Goal: Communication & Community: Answer question/provide support

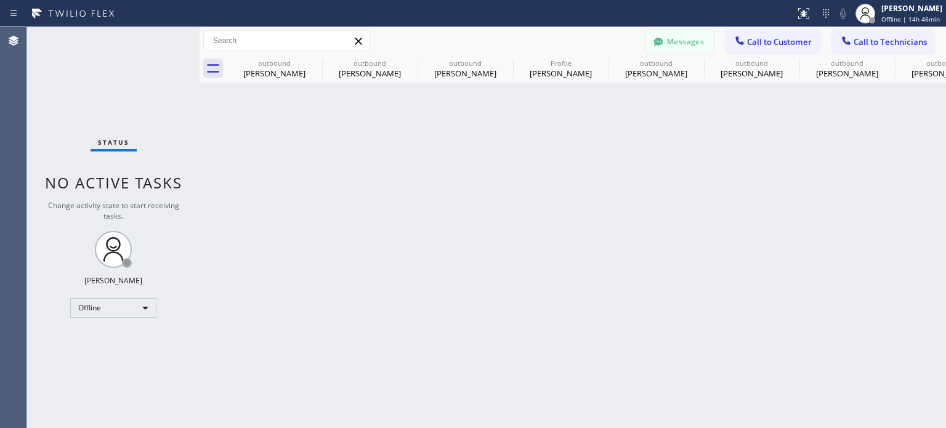
click at [677, 42] on button "Messages" at bounding box center [679, 41] width 68 height 23
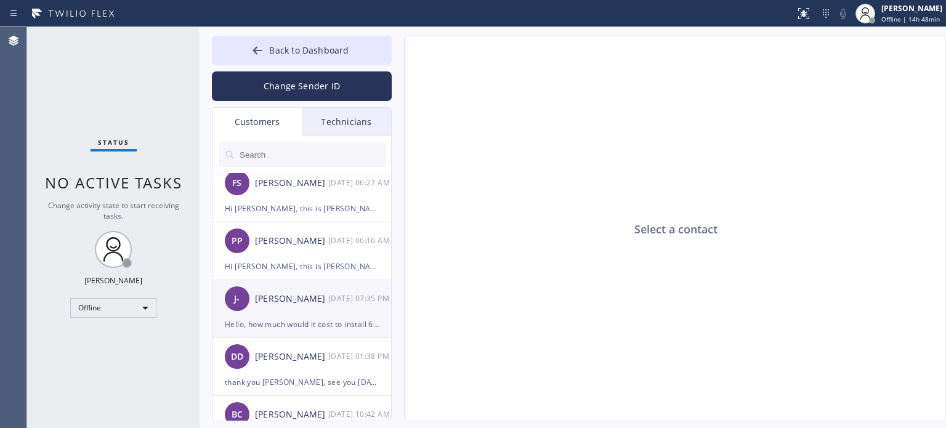
scroll to position [185, 0]
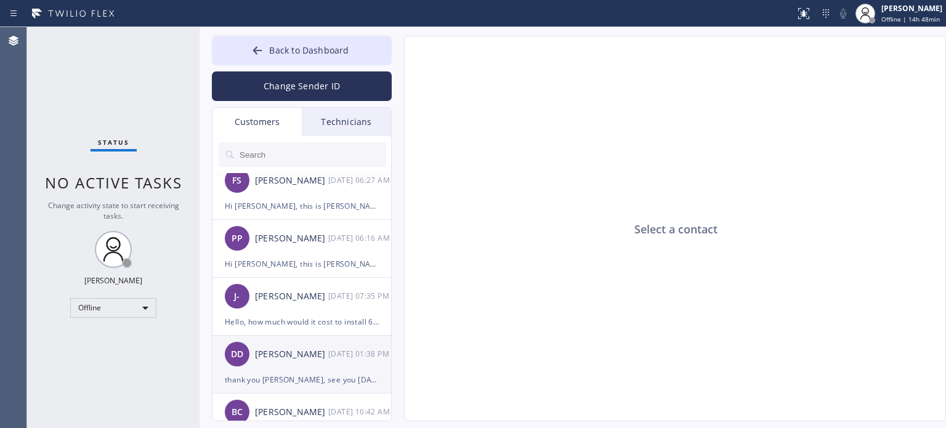
click at [302, 360] on div "[PERSON_NAME]" at bounding box center [291, 354] width 73 height 14
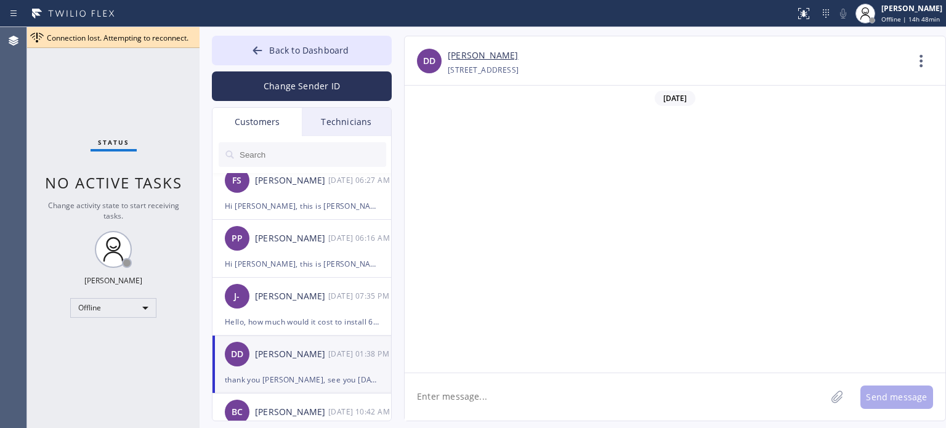
scroll to position [315, 0]
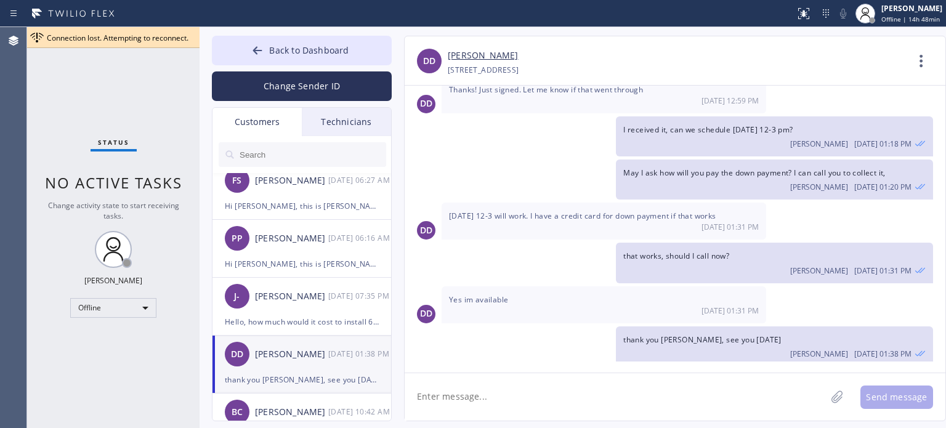
click at [505, 393] on textarea at bounding box center [615, 396] width 421 height 47
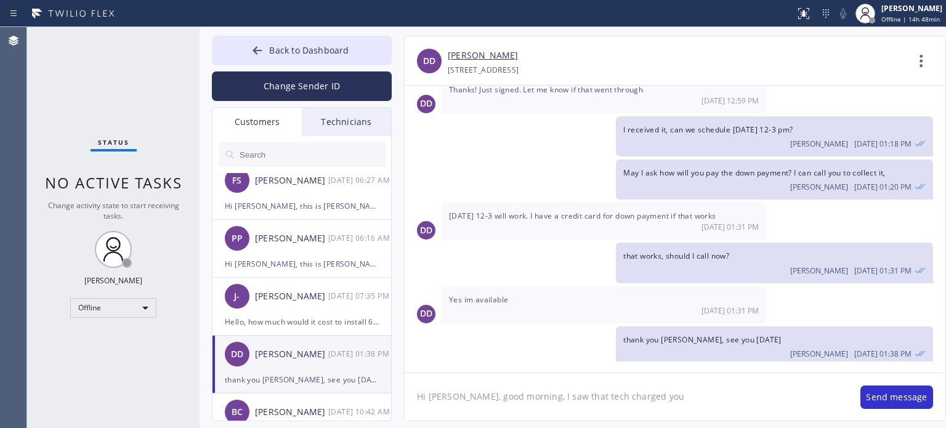
click at [569, 397] on textarea "Hi [PERSON_NAME], good morning, I saw that tech charged you" at bounding box center [626, 396] width 443 height 47
click at [653, 398] on textarea "Hi [PERSON_NAME], good morning, I saw that [PERSON_NAME] charged you" at bounding box center [626, 396] width 443 height 47
type textarea "Hi [PERSON_NAME], good morning, I saw that [PERSON_NAME] charged you $2,800. I …"
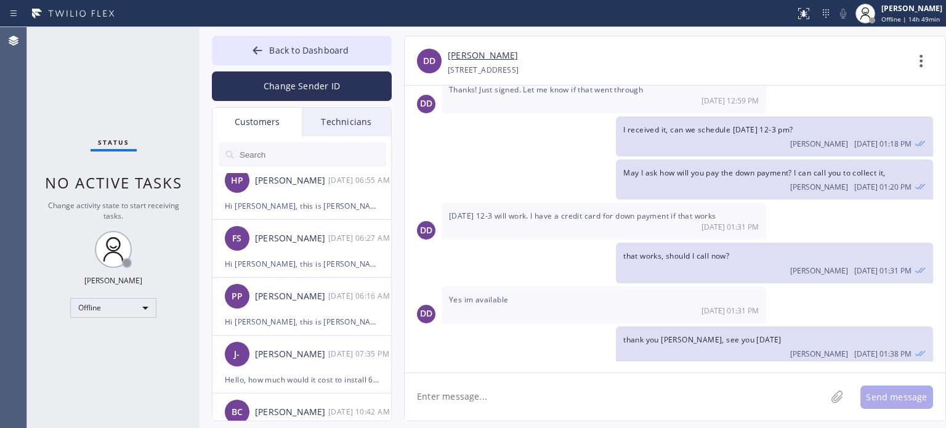
scroll to position [397, 0]
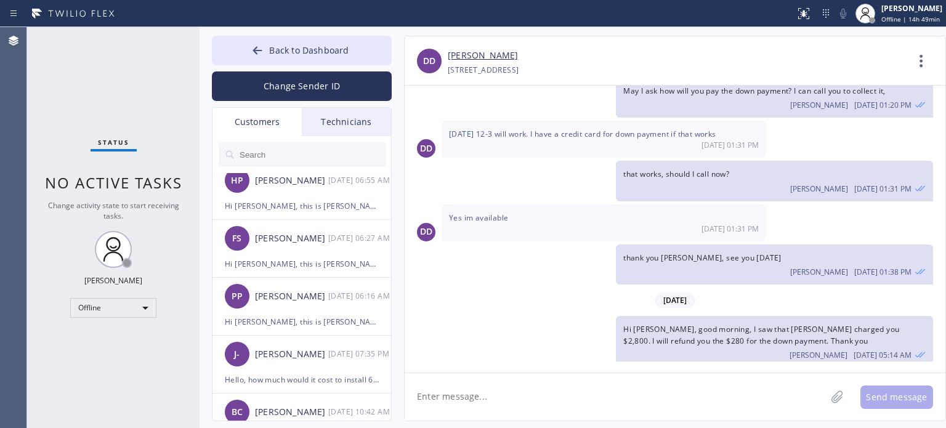
click at [454, 52] on link "[PERSON_NAME]" at bounding box center [483, 56] width 70 height 14
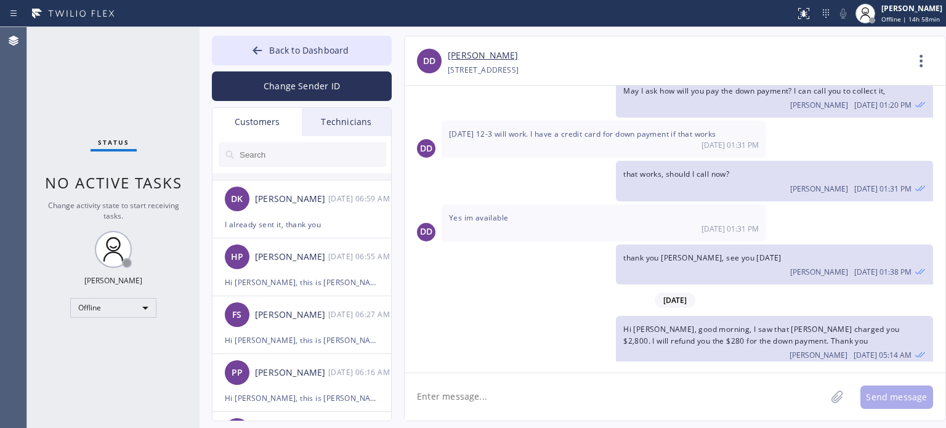
scroll to position [0, 0]
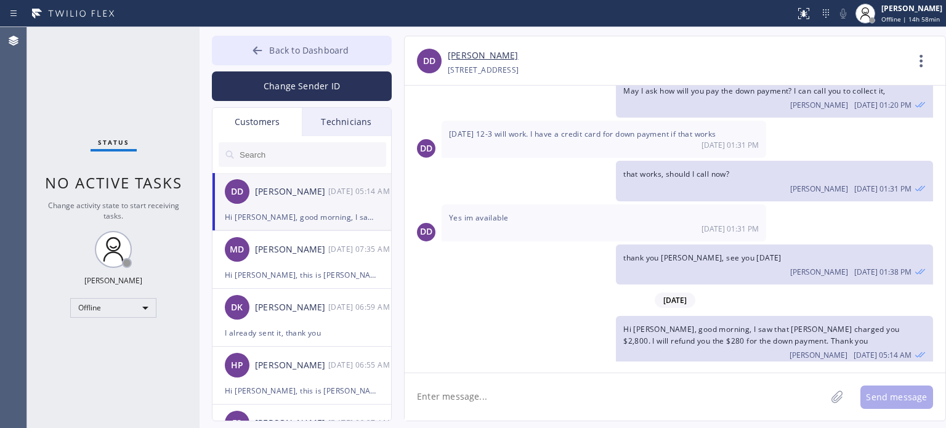
click at [310, 54] on span "Back to Dashboard" at bounding box center [308, 50] width 79 height 12
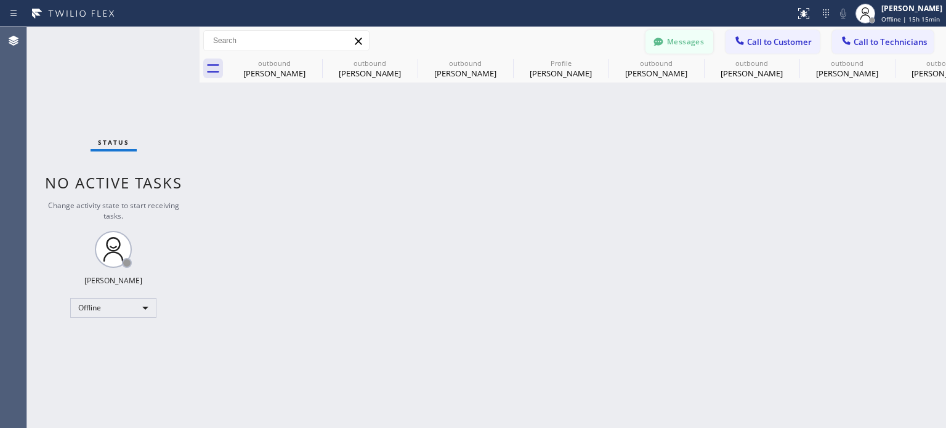
click at [690, 40] on button "Messages" at bounding box center [679, 41] width 68 height 23
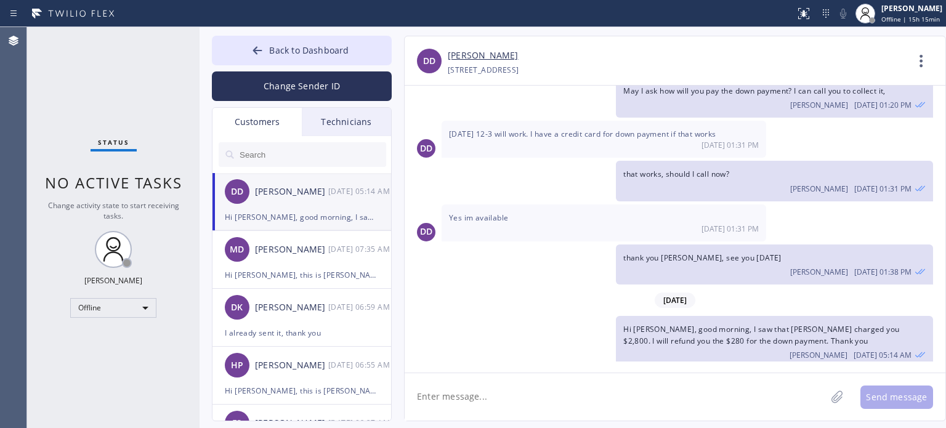
click at [296, 155] on input "text" at bounding box center [312, 154] width 148 height 25
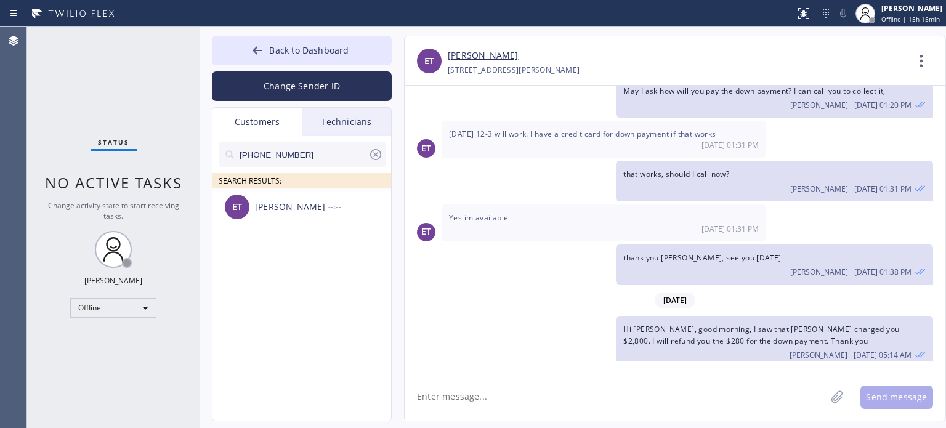
click at [507, 396] on textarea at bounding box center [615, 396] width 421 height 47
click at [288, 209] on div "[PERSON_NAME]" at bounding box center [291, 207] width 73 height 14
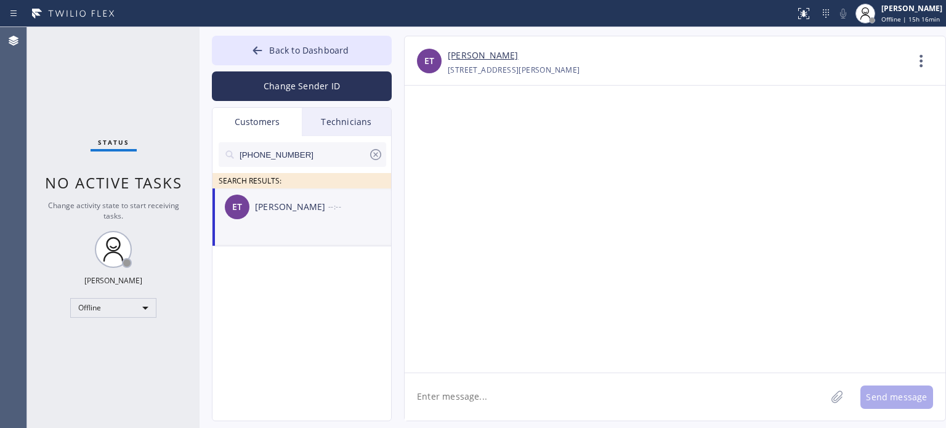
click at [461, 396] on textarea at bounding box center [615, 396] width 421 height 47
paste textarea "Nexus Electrical Services"
click at [729, 401] on textarea "Hi [PERSON_NAME], this is [PERSON_NAME] from Nexus Electrical Services," at bounding box center [626, 396] width 443 height 47
paste textarea "I already sent the paid invoice to your email. Please check your inbox or spam …"
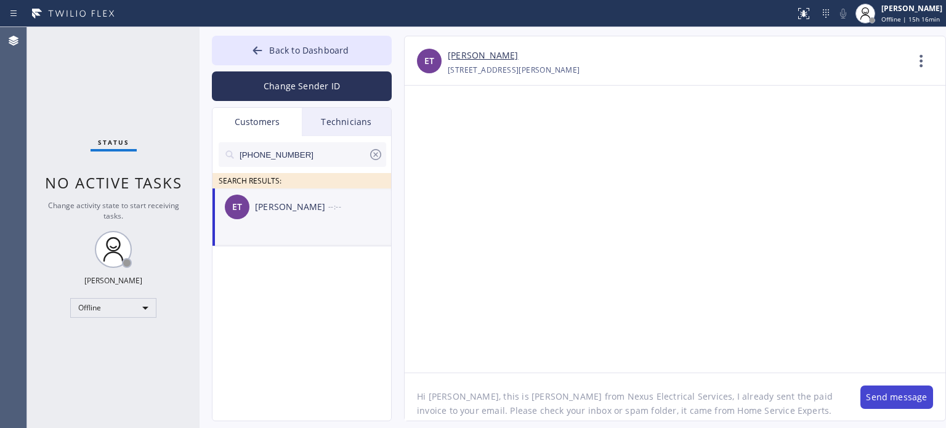
type textarea "Hi [PERSON_NAME], this is [PERSON_NAME] from Nexus Electrical Services, I alrea…"
click at [878, 394] on button "Send message" at bounding box center [896, 397] width 73 height 23
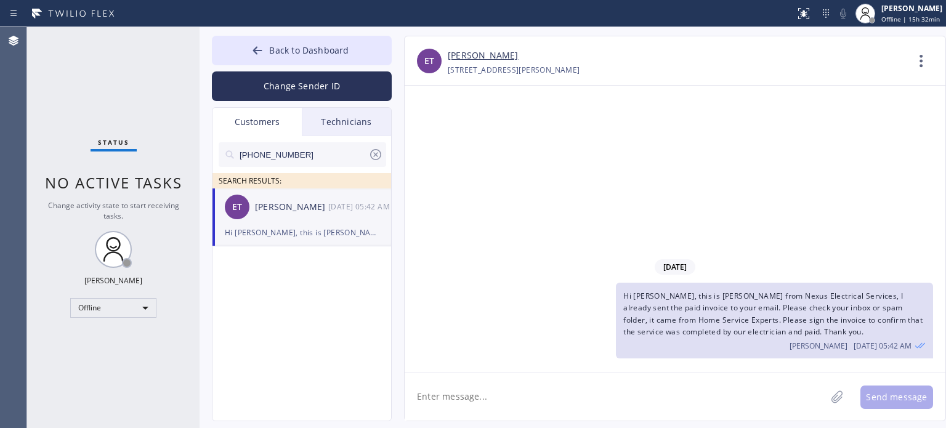
click at [301, 224] on div "ET [PERSON_NAME] [DATE] 05:42 AM" at bounding box center [302, 206] width 180 height 37
click at [316, 42] on button "Back to Dashboard" at bounding box center [302, 51] width 180 height 30
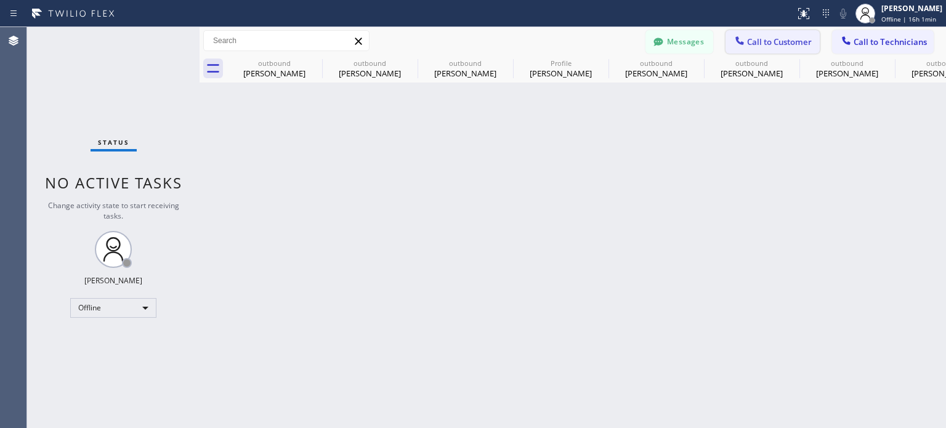
click at [759, 37] on span "Call to Customer" at bounding box center [779, 41] width 65 height 11
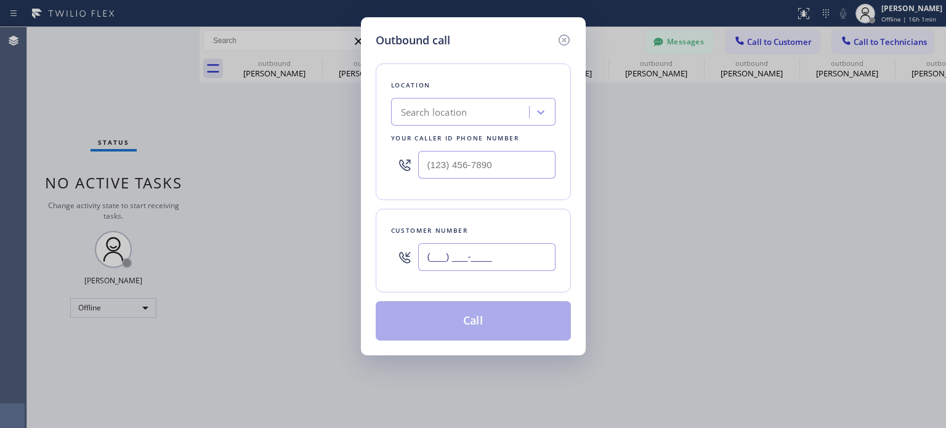
click at [510, 251] on input "(___) ___-____" at bounding box center [486, 257] width 137 height 28
paste input "908) 962-7711"
type input "[PHONE_NUMBER]"
click at [423, 108] on div "Search location" at bounding box center [434, 112] width 67 height 14
paste input "Bulldog Electrical Inc"
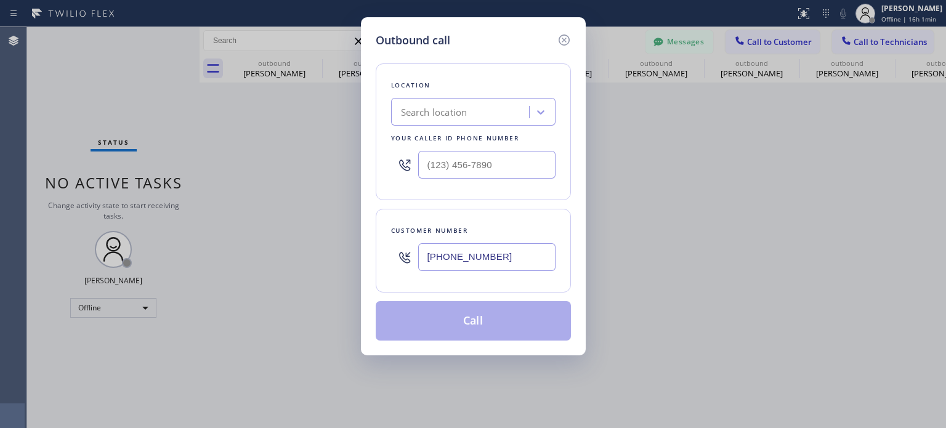
type input "Bulldog Electrical Inc"
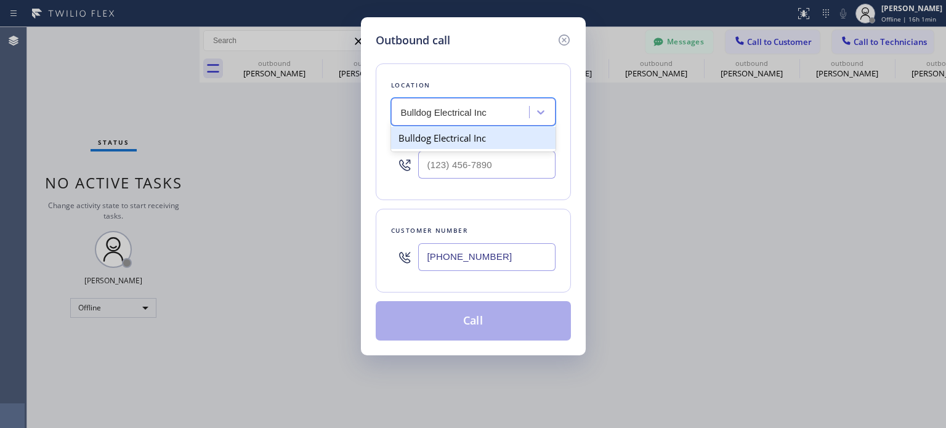
click at [463, 142] on div "Bulldog Electrical Inc" at bounding box center [473, 138] width 164 height 22
type input "[PHONE_NUMBER]"
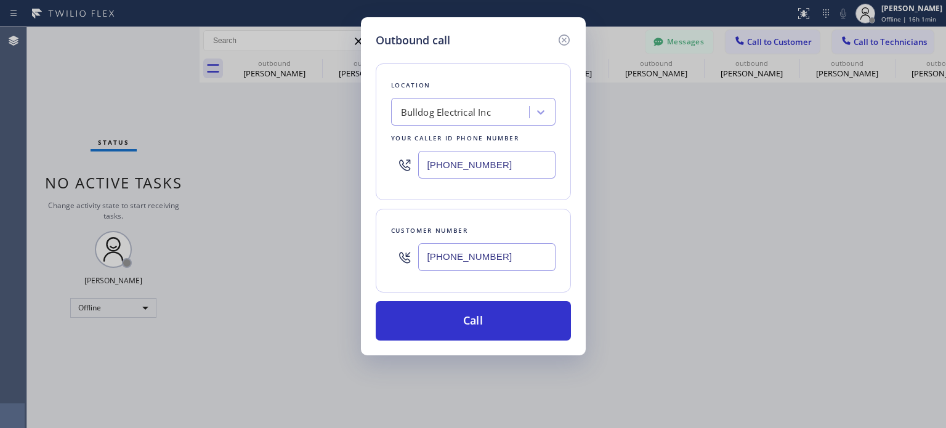
click at [466, 267] on input "[PHONE_NUMBER]" at bounding box center [486, 257] width 137 height 28
click at [467, 267] on input "[PHONE_NUMBER]" at bounding box center [486, 257] width 137 height 28
click at [564, 34] on icon at bounding box center [563, 39] width 11 height 11
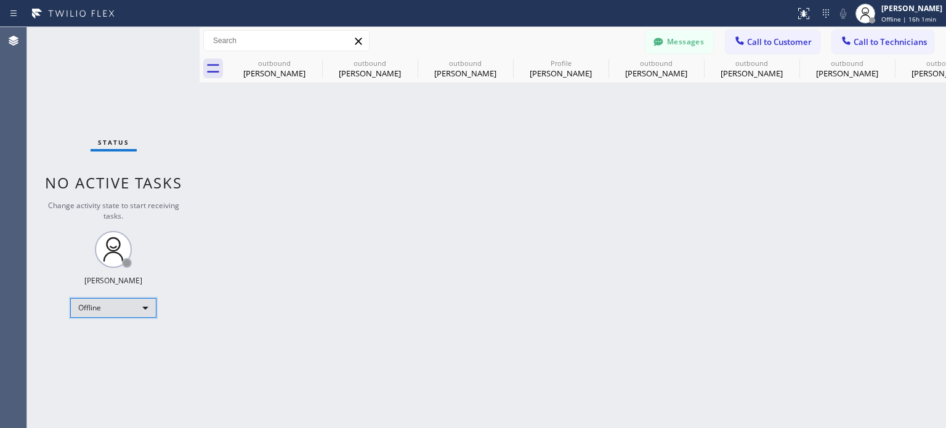
click at [135, 307] on div "Offline" at bounding box center [113, 308] width 86 height 20
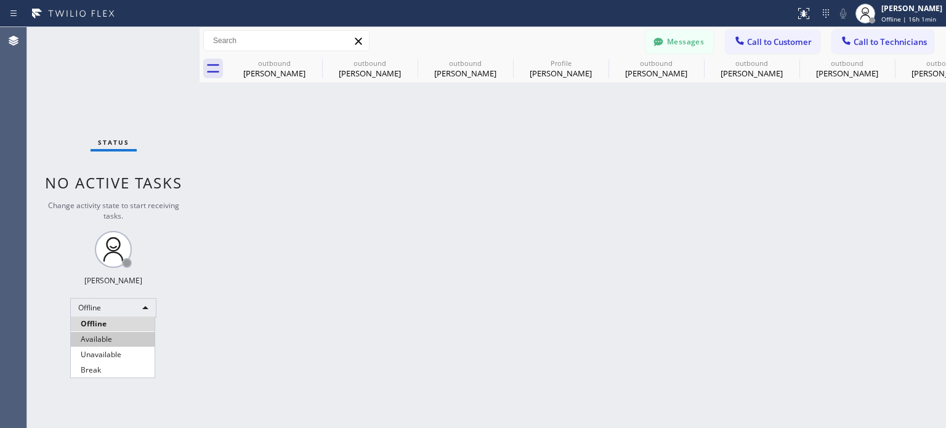
click at [121, 342] on li "Available" at bounding box center [113, 339] width 84 height 15
click at [779, 46] on span "Call to Customer" at bounding box center [779, 41] width 65 height 11
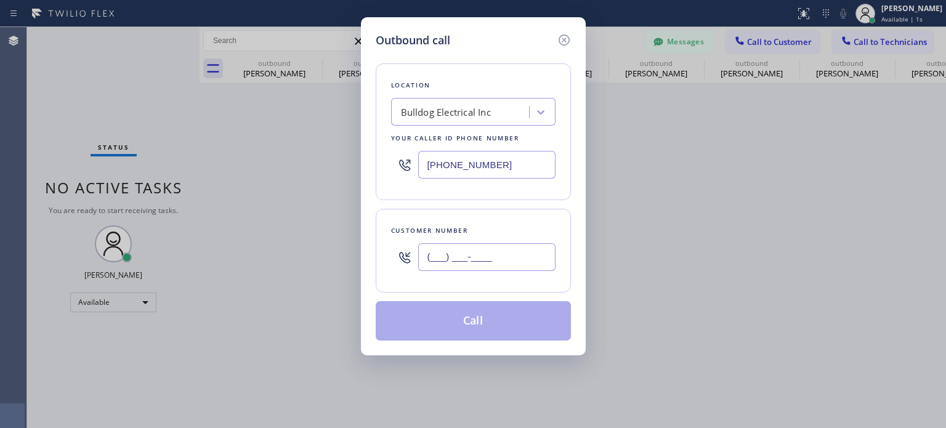
click at [466, 253] on input "(___) ___-____" at bounding box center [486, 257] width 137 height 28
paste input "908) 962-7711"
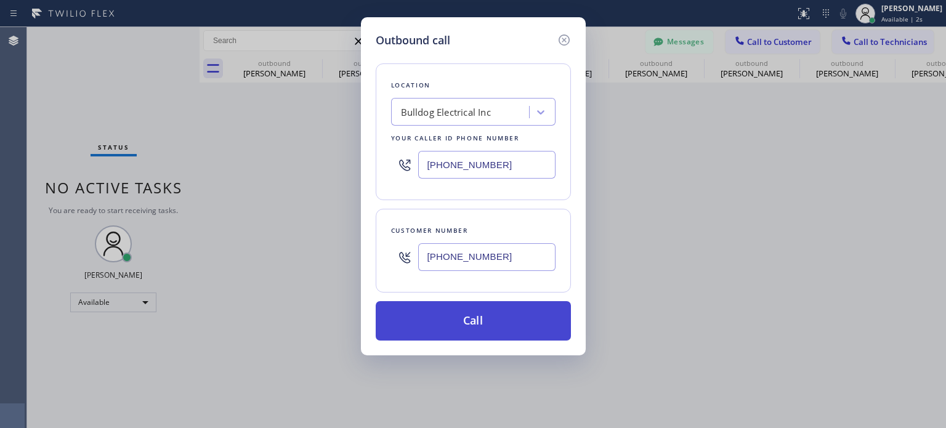
type input "[PHONE_NUMBER]"
click at [479, 325] on button "Call" at bounding box center [473, 320] width 195 height 39
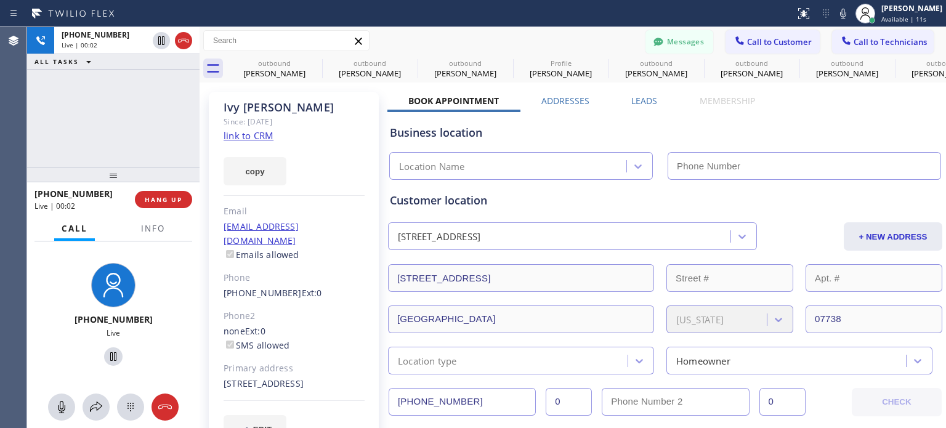
type input "[PHONE_NUMBER]"
click at [154, 197] on span "HANG UP" at bounding box center [164, 199] width 38 height 9
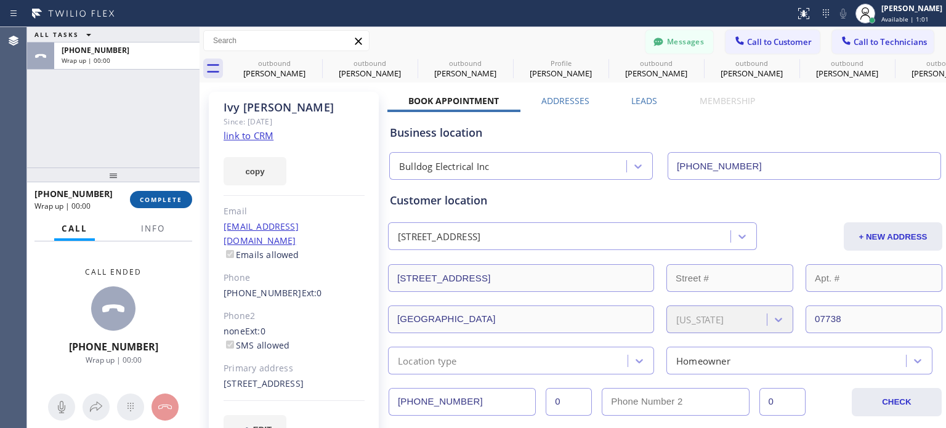
click at [153, 197] on span "COMPLETE" at bounding box center [161, 199] width 42 height 9
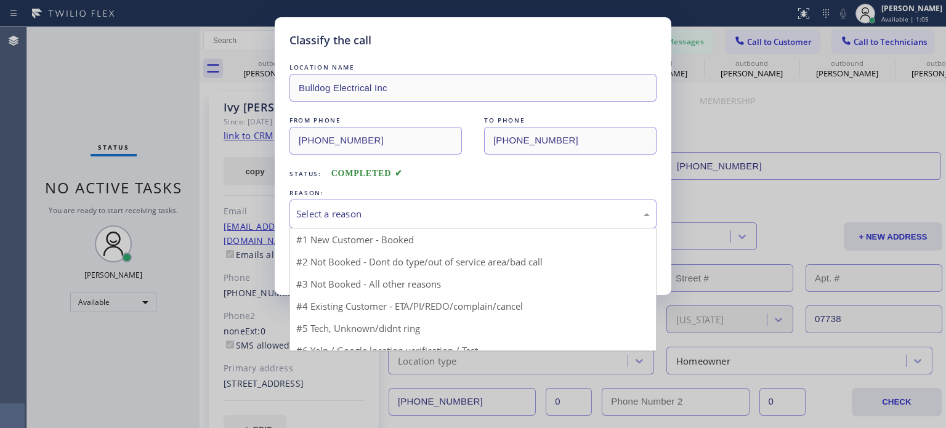
click at [363, 211] on div "Select a reason" at bounding box center [473, 214] width 354 height 14
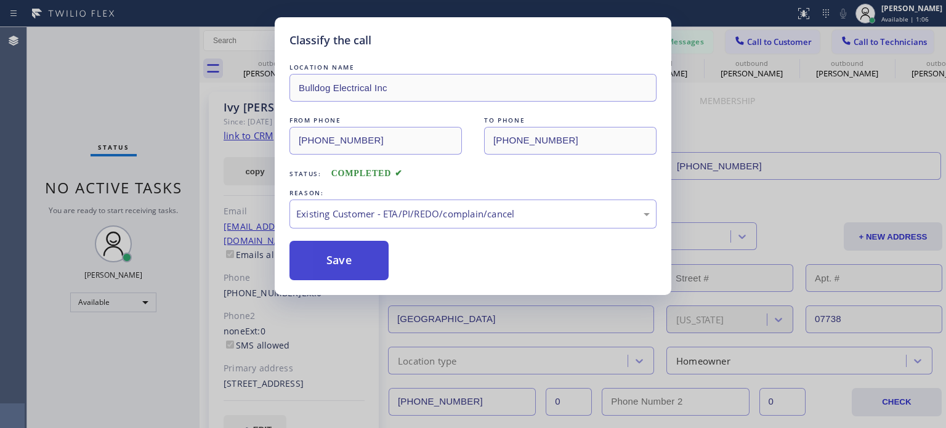
click at [371, 254] on button "Save" at bounding box center [338, 260] width 99 height 39
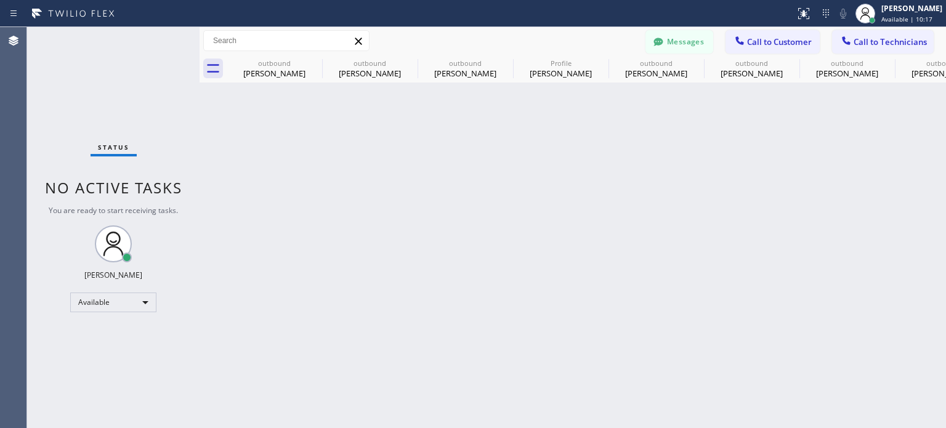
drag, startPoint x: 776, startPoint y: 42, endPoint x: 552, endPoint y: 137, distance: 242.6
click at [776, 42] on span "Call to Customer" at bounding box center [779, 41] width 65 height 11
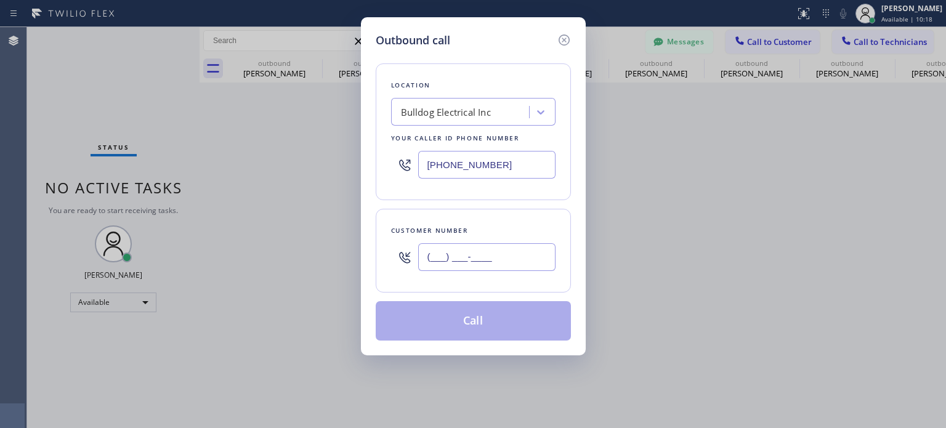
click at [445, 247] on input "(___) ___-____" at bounding box center [486, 257] width 137 height 28
paste input "786) 587-2291"
type input "[PHONE_NUMBER]"
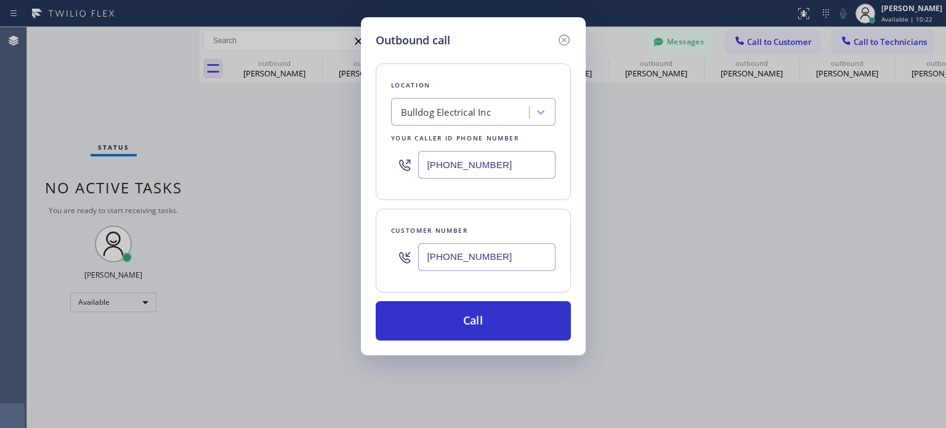
click at [448, 168] on input "[PHONE_NUMBER]" at bounding box center [486, 165] width 137 height 28
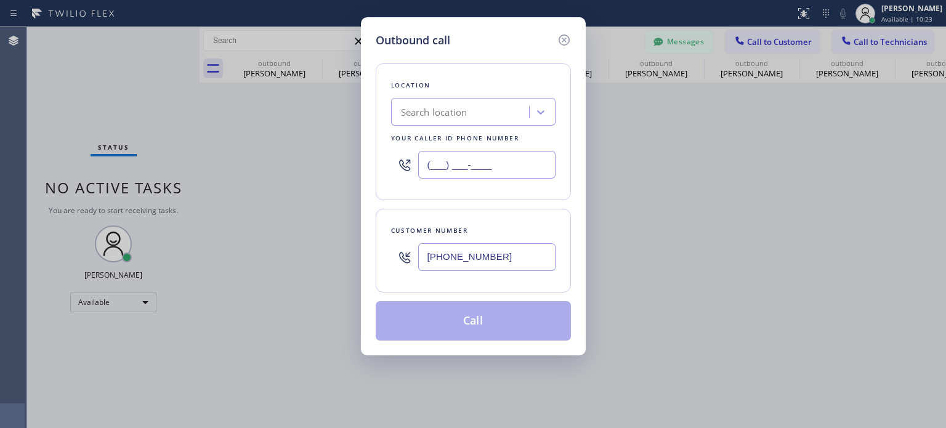
type input "(___) ___-____"
click at [426, 105] on div "Search location" at bounding box center [434, 112] width 67 height 14
paste input "Safe Haven HVAC Master"
type input "Safe Haven HVAC Master"
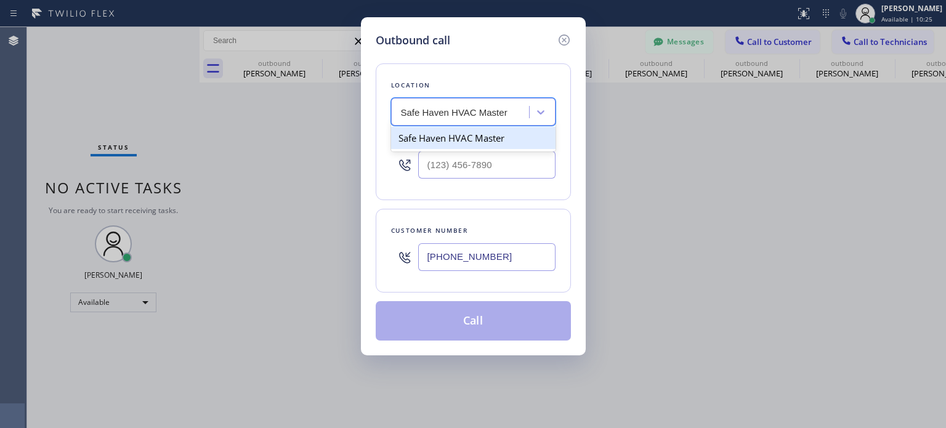
click at [455, 142] on div "Safe Haven HVAC Master" at bounding box center [473, 138] width 164 height 22
type input "[PHONE_NUMBER]"
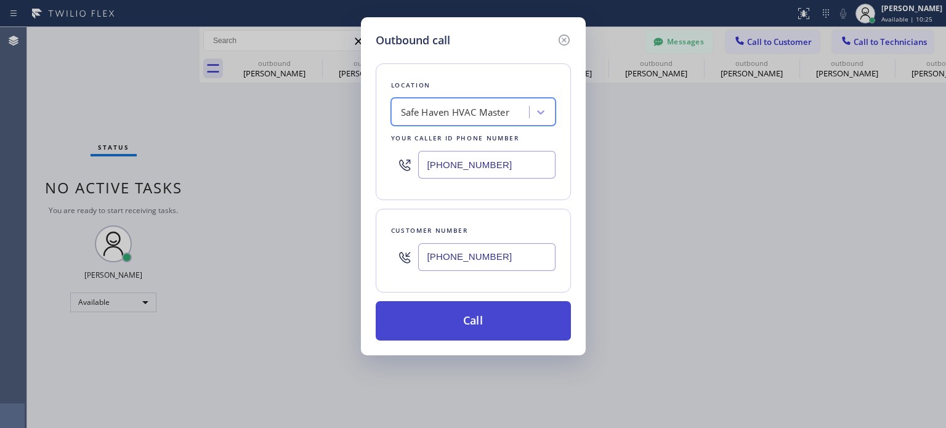
click at [487, 319] on button "Call" at bounding box center [473, 320] width 195 height 39
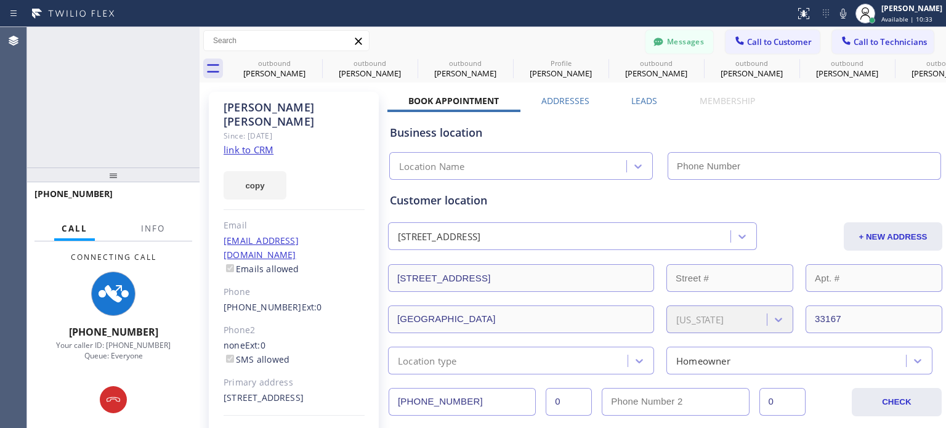
type input "[PHONE_NUMBER]"
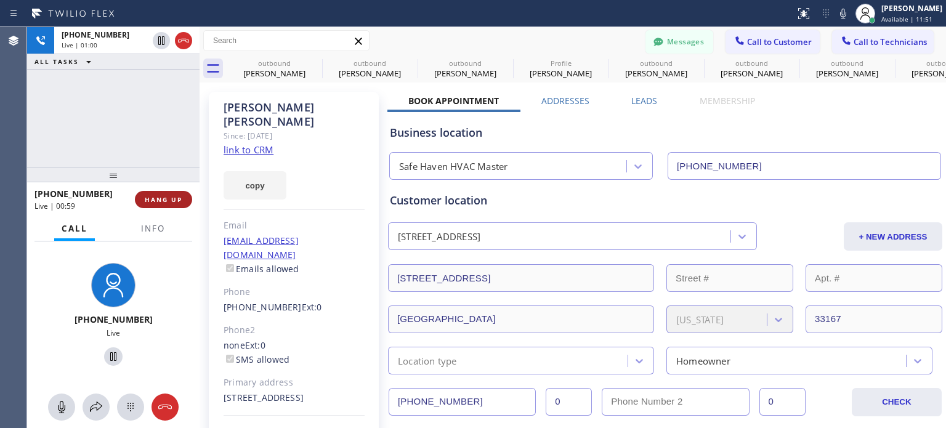
click at [155, 199] on span "HANG UP" at bounding box center [164, 199] width 38 height 9
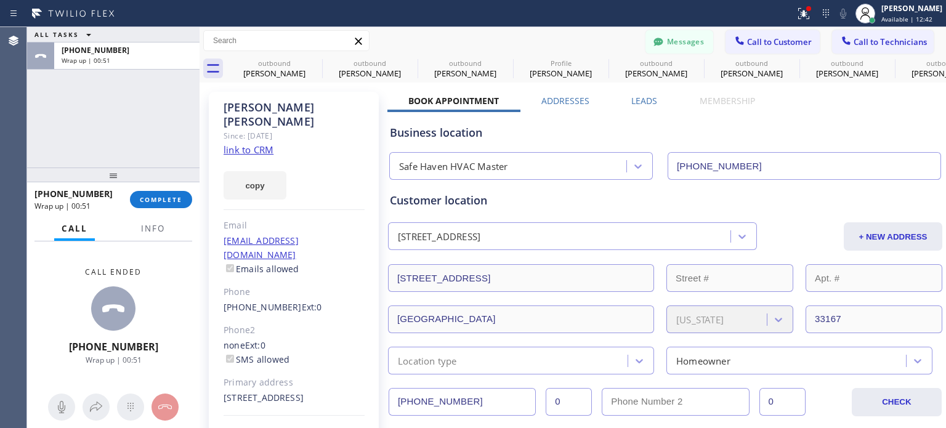
click at [742, 137] on div "Business location" at bounding box center [665, 132] width 551 height 17
drag, startPoint x: 140, startPoint y: 199, endPoint x: 141, endPoint y: 177, distance: 22.2
click at [140, 199] on span "COMPLETE" at bounding box center [161, 199] width 42 height 9
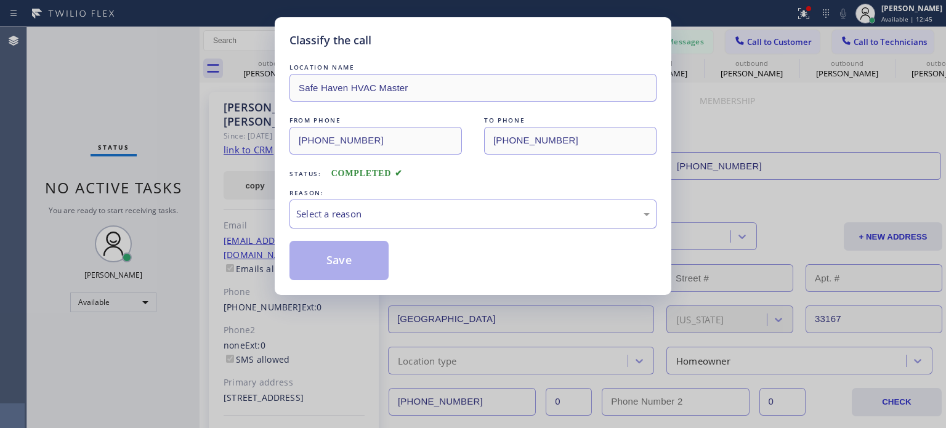
click at [389, 209] on div "Select a reason" at bounding box center [473, 214] width 354 height 14
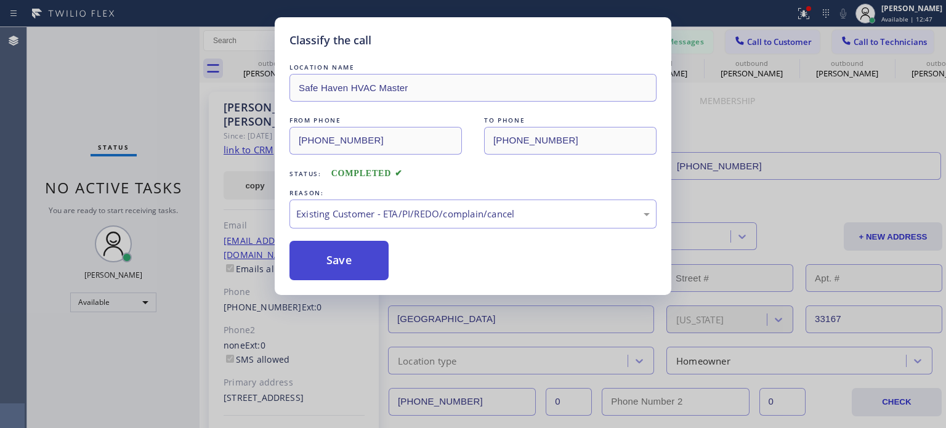
click at [357, 265] on button "Save" at bounding box center [338, 260] width 99 height 39
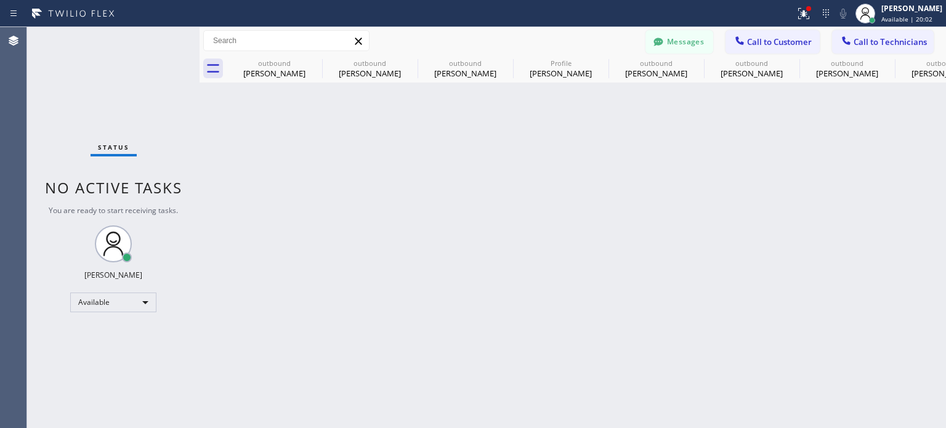
click at [596, 195] on div "Back to Dashboard Change Sender ID Customers Technicians [PHONE_NUMBER] SEARCH …" at bounding box center [573, 227] width 746 height 401
click at [741, 45] on icon at bounding box center [739, 40] width 12 height 12
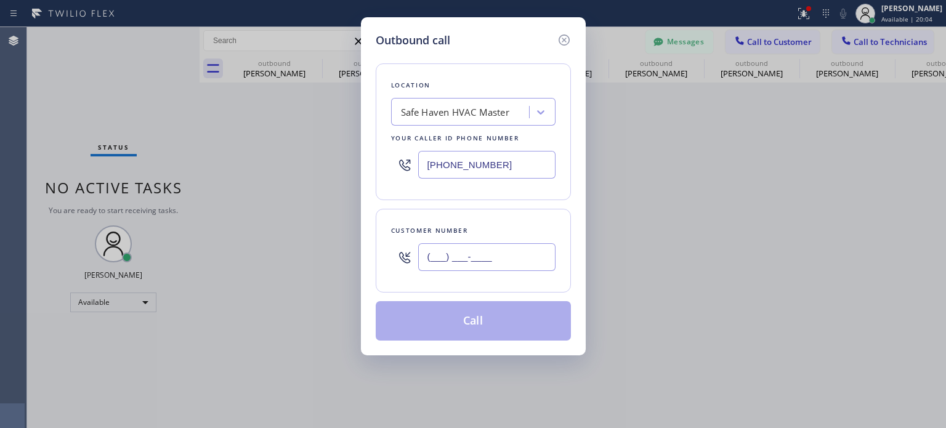
click at [504, 253] on input "(___) ___-____" at bounding box center [486, 257] width 137 height 28
paste input "973) 356-7877"
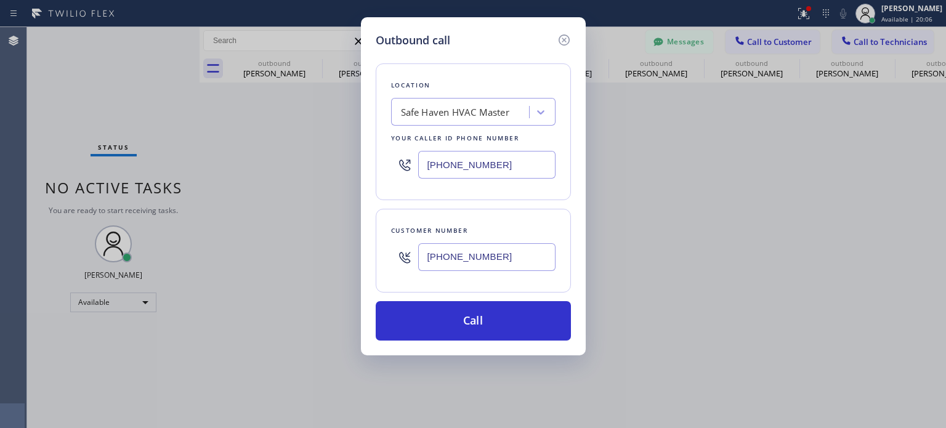
type input "[PHONE_NUMBER]"
click at [464, 160] on input "[PHONE_NUMBER]" at bounding box center [486, 165] width 137 height 28
drag, startPoint x: 464, startPoint y: 160, endPoint x: 460, endPoint y: 140, distance: 20.2
click at [464, 160] on input "[PHONE_NUMBER]" at bounding box center [486, 165] width 137 height 28
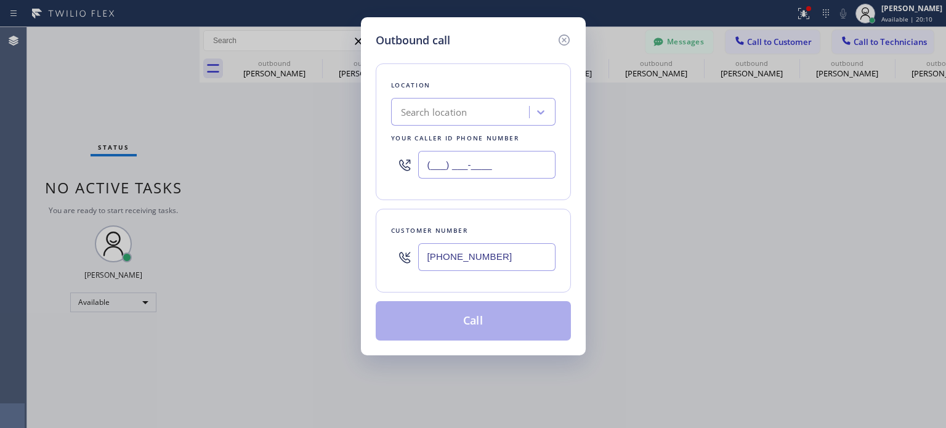
type input "(___) ___-____"
click at [451, 115] on div "Search location" at bounding box center [434, 112] width 67 height 14
paste input "Electricians Service SW FWD"
type input "Electricians Service SW FWD"
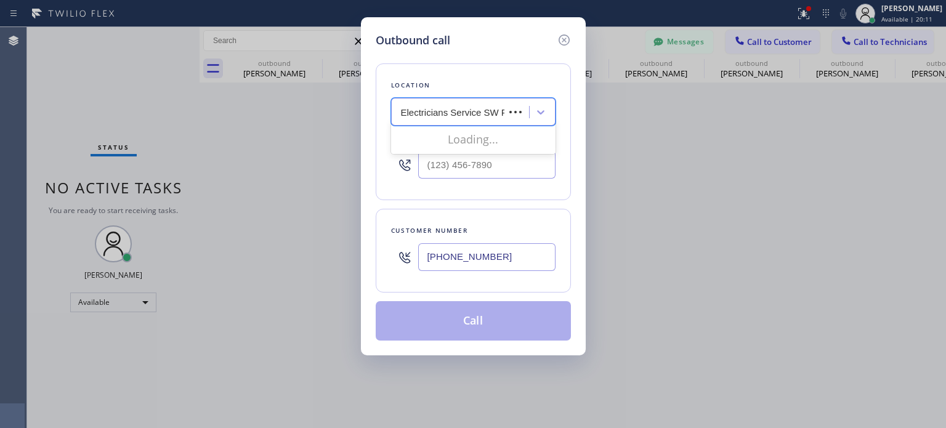
scroll to position [0, 17]
click at [455, 144] on div "Electricians Service SW FWD" at bounding box center [473, 138] width 164 height 22
type input "[PHONE_NUMBER]"
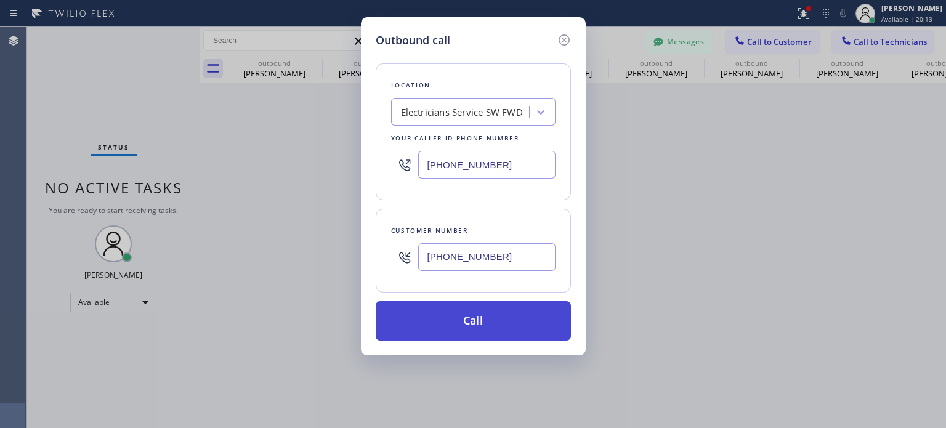
click at [466, 317] on button "Call" at bounding box center [473, 320] width 195 height 39
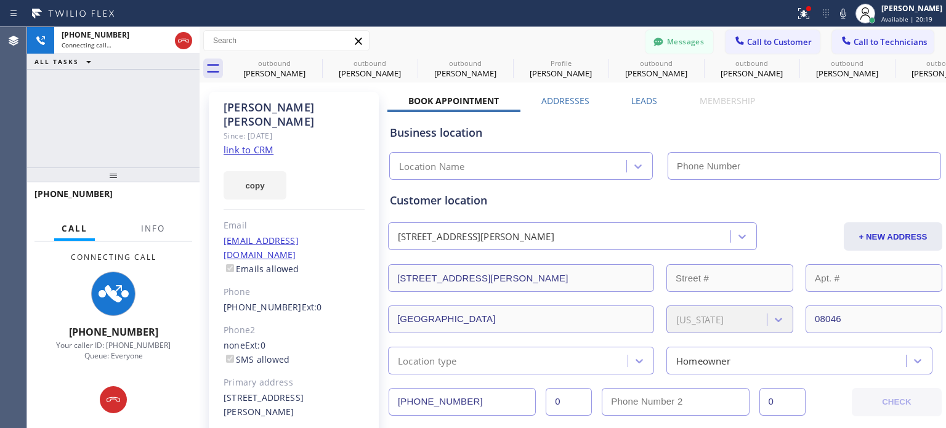
type input "[PHONE_NUMBER]"
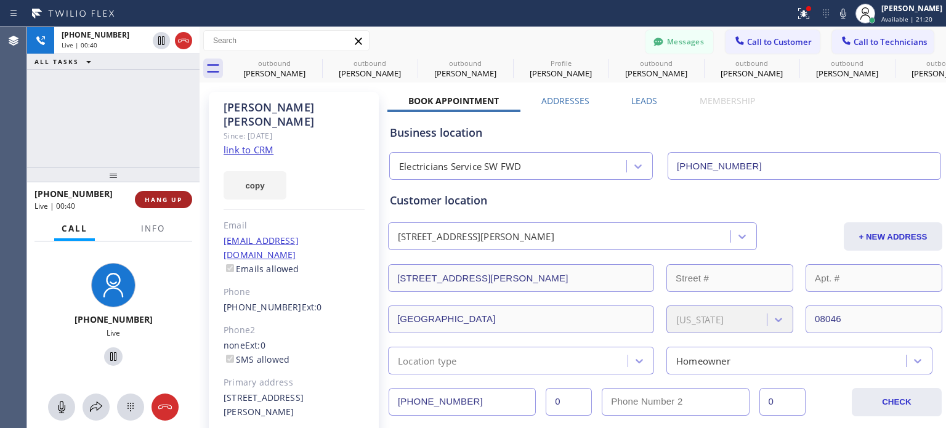
click at [171, 203] on span "HANG UP" at bounding box center [164, 199] width 38 height 9
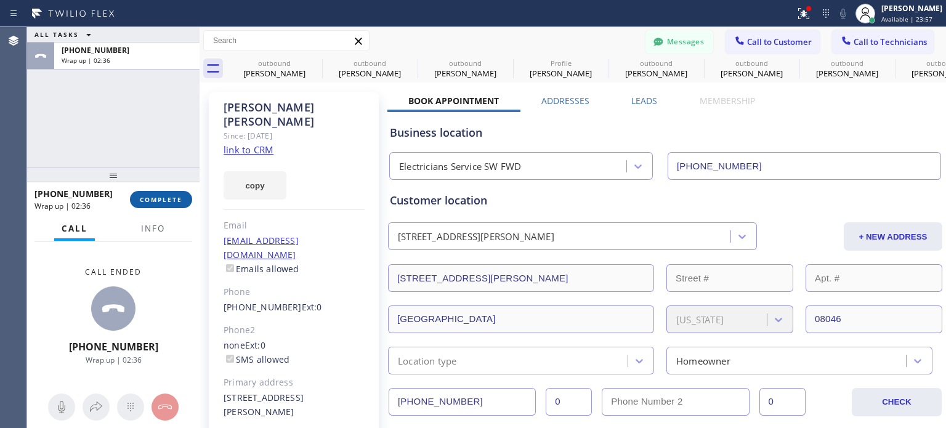
click at [175, 195] on span "COMPLETE" at bounding box center [161, 199] width 42 height 9
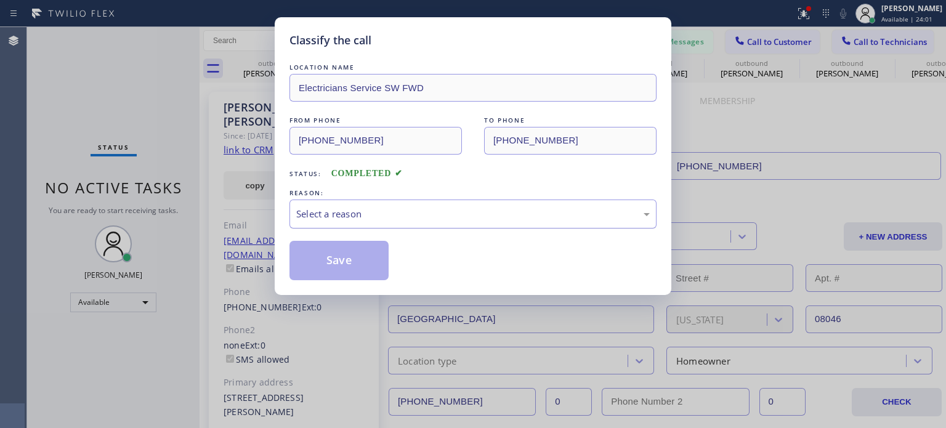
click at [342, 208] on div "Select a reason" at bounding box center [473, 214] width 354 height 14
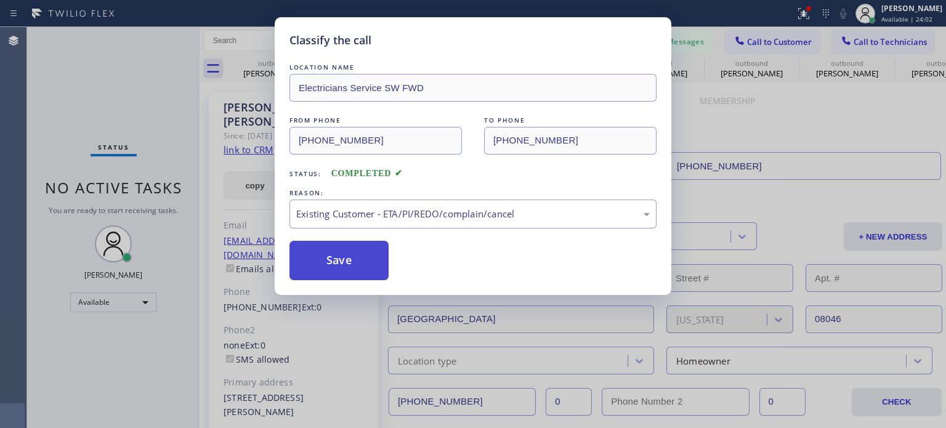
click at [362, 256] on button "Save" at bounding box center [338, 260] width 99 height 39
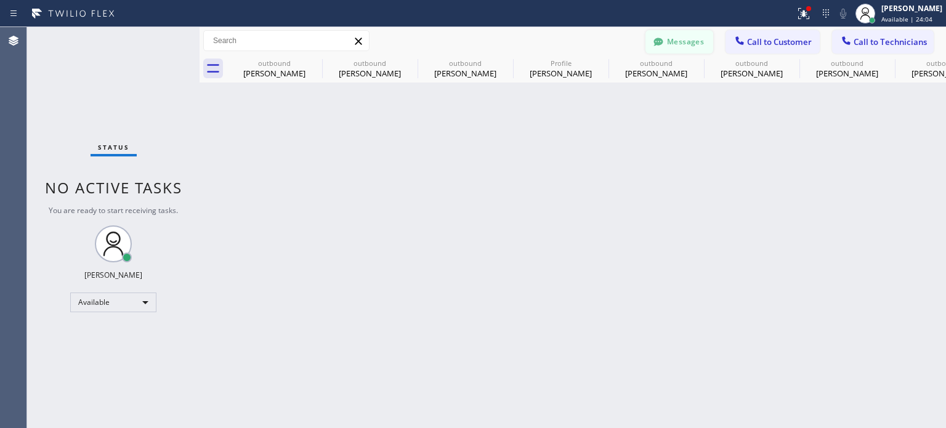
click at [684, 44] on button "Messages" at bounding box center [679, 41] width 68 height 23
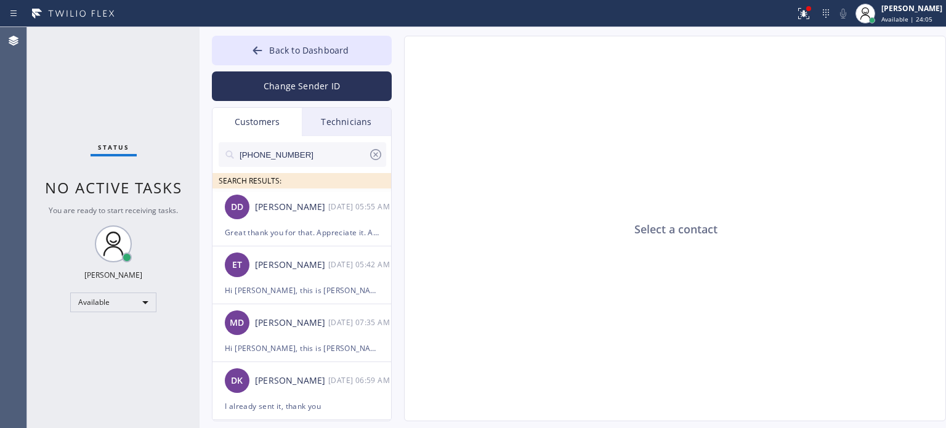
click at [285, 161] on input "[PHONE_NUMBER]" at bounding box center [303, 154] width 130 height 25
paste input "356-7877"
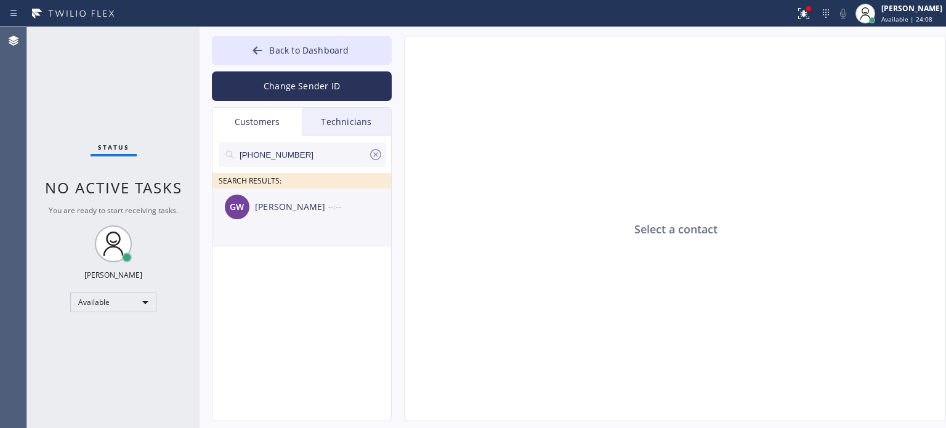
type input "[PHONE_NUMBER]"
click at [303, 208] on div "[PERSON_NAME]" at bounding box center [291, 207] width 73 height 14
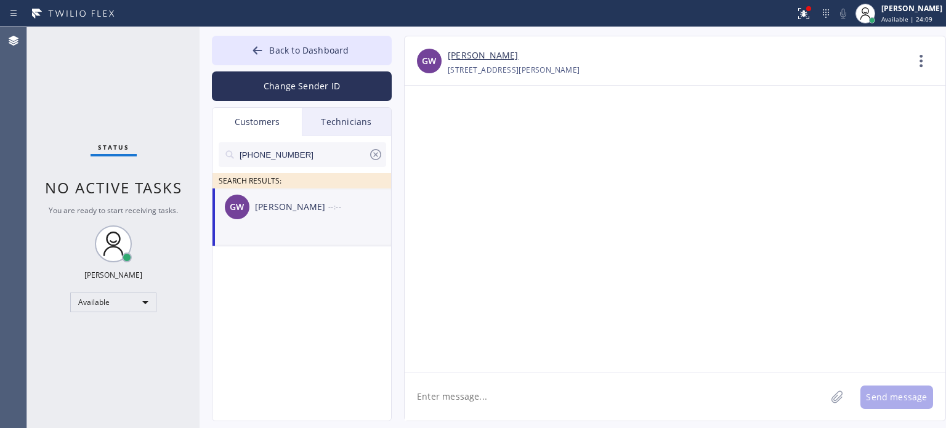
click at [518, 394] on textarea at bounding box center [615, 396] width 421 height 47
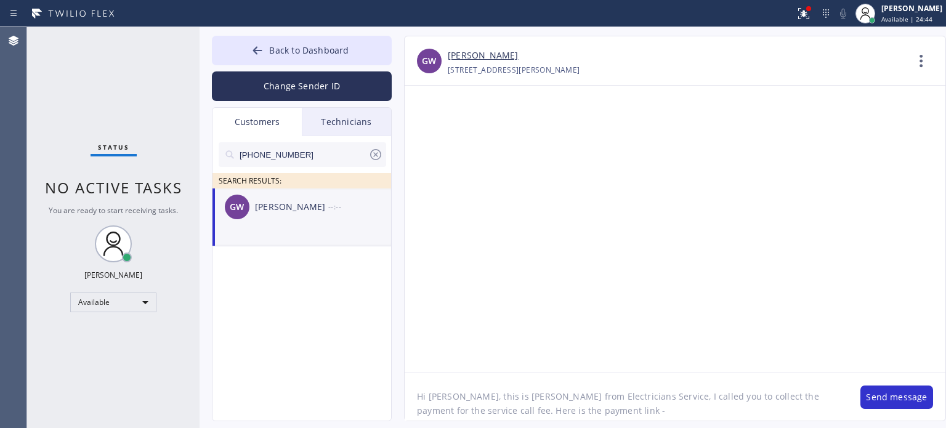
paste textarea "[URL][DOMAIN_NAME]"
type textarea "Hi [PERSON_NAME], this is [PERSON_NAME] from Electricians Service, I called you…"
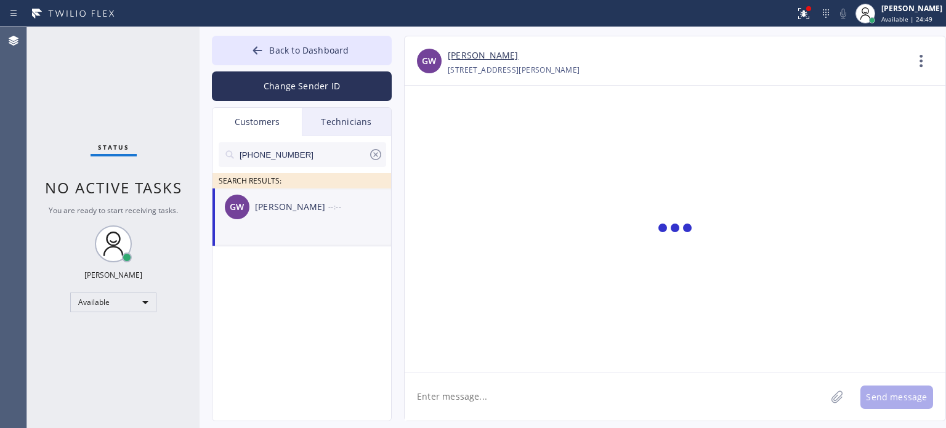
scroll to position [0, 0]
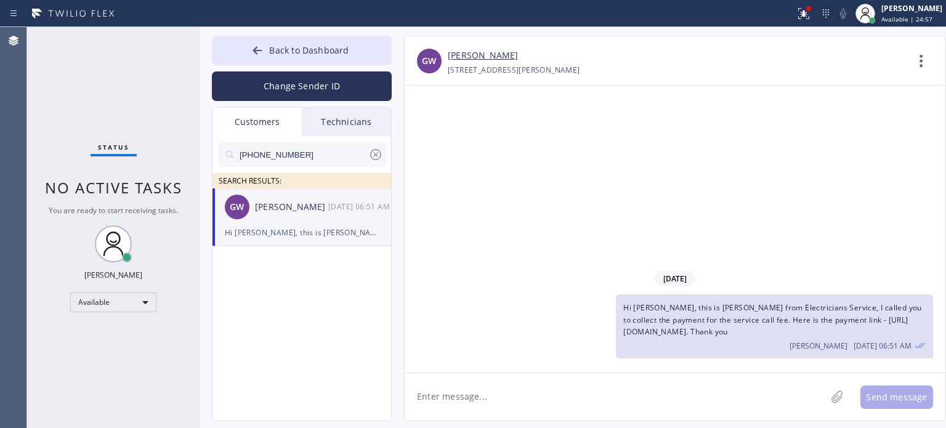
click at [742, 394] on textarea at bounding box center [615, 396] width 421 height 47
click at [304, 45] on span "Back to Dashboard" at bounding box center [308, 50] width 79 height 12
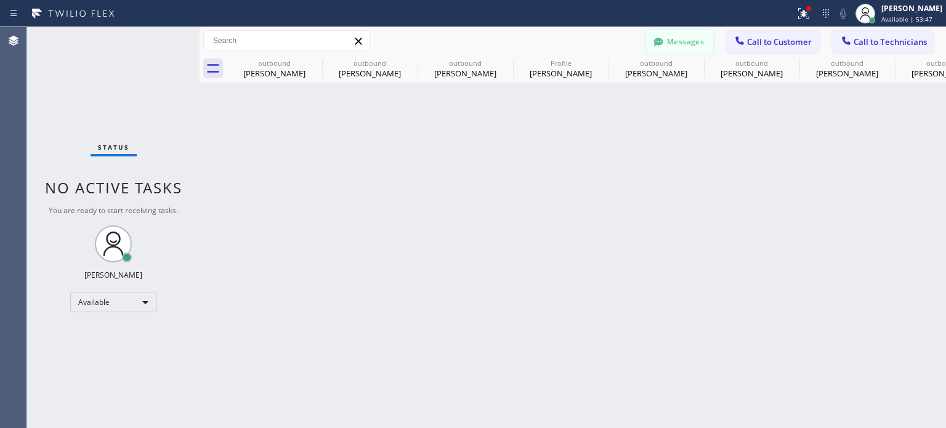
click at [670, 48] on button "Messages" at bounding box center [679, 41] width 68 height 23
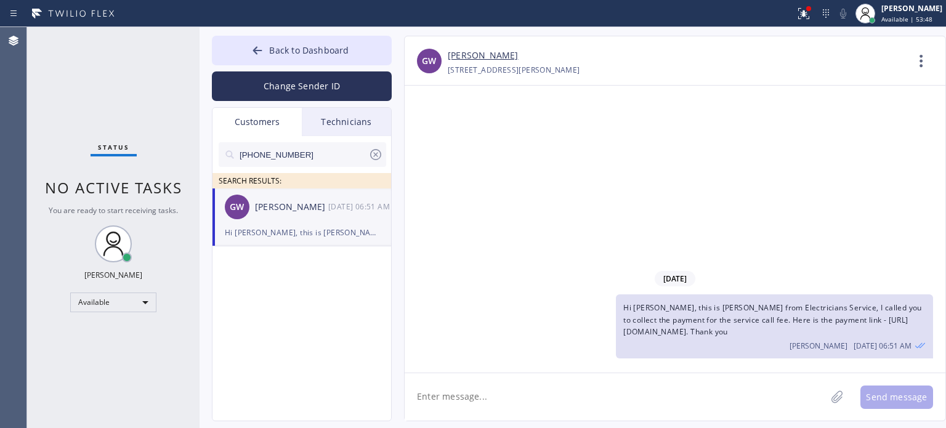
click at [374, 153] on icon at bounding box center [375, 154] width 15 height 15
click at [256, 122] on div "Customers" at bounding box center [256, 122] width 89 height 28
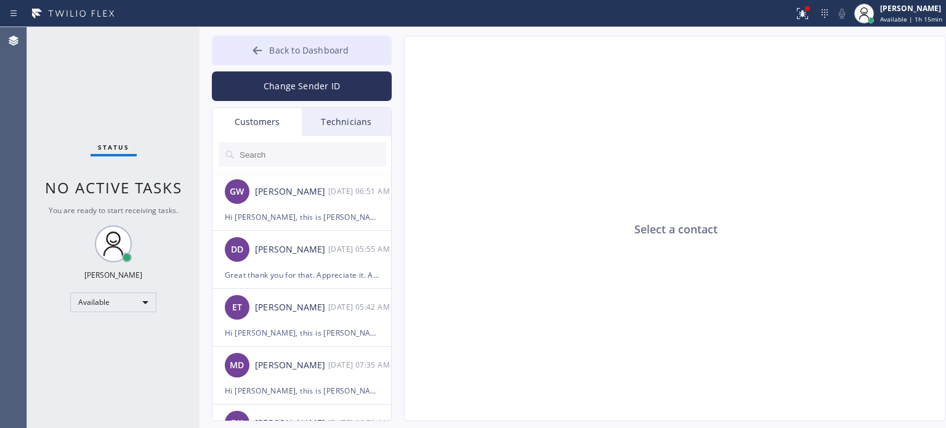
click at [280, 46] on span "Back to Dashboard" at bounding box center [308, 50] width 79 height 12
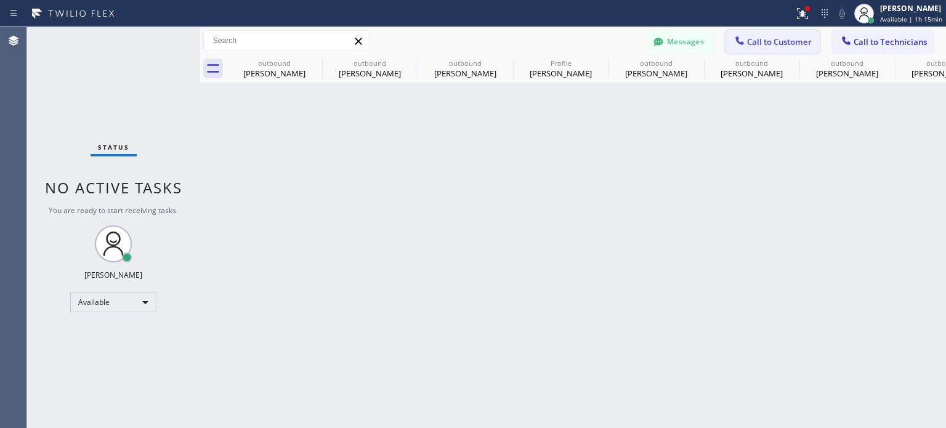
click at [749, 39] on span "Call to Customer" at bounding box center [779, 41] width 65 height 11
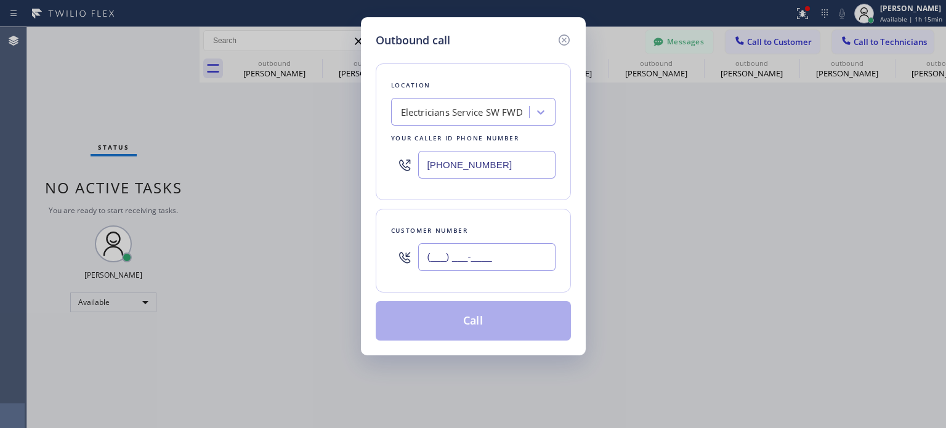
click at [482, 263] on input "(___) ___-____" at bounding box center [486, 257] width 137 height 28
paste input "201) 265-0958"
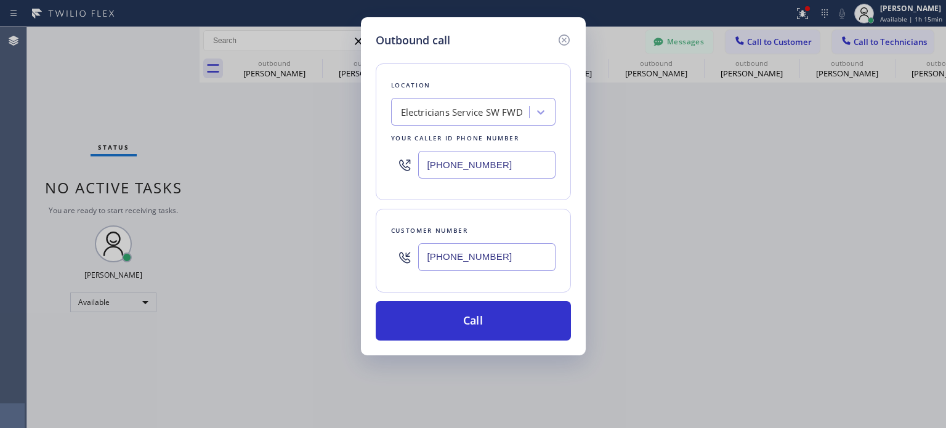
type input "[PHONE_NUMBER]"
click at [429, 166] on input "[PHONE_NUMBER]" at bounding box center [486, 165] width 137 height 28
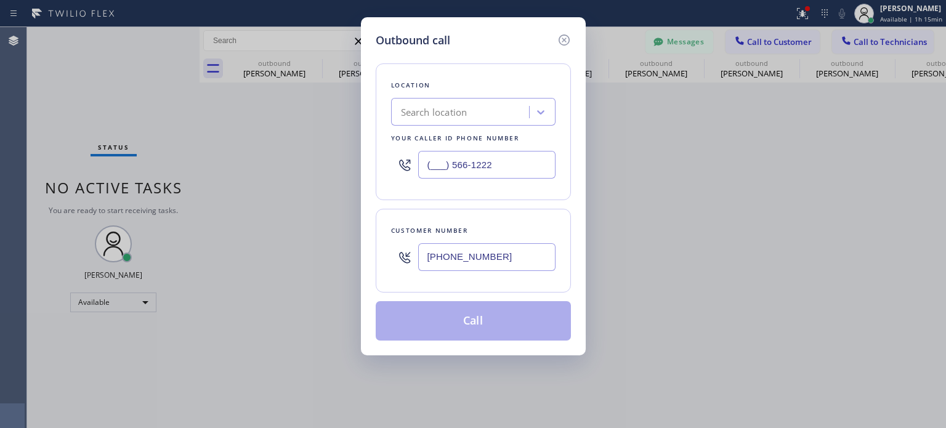
type input "(___) 566-1222"
click at [437, 117] on div "Search location" at bounding box center [434, 112] width 67 height 14
paste input "5 Star Electric"
type input "5 Star Electric"
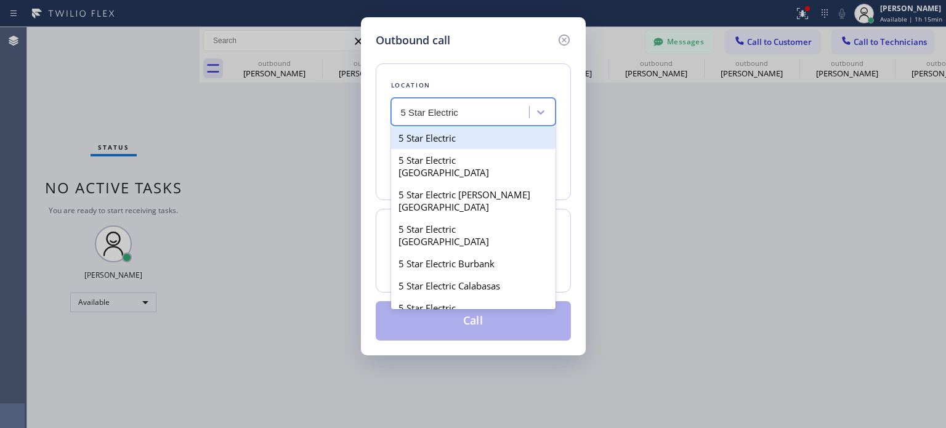
click at [427, 137] on div "5 Star Electric" at bounding box center [473, 138] width 164 height 22
type input "[PHONE_NUMBER]"
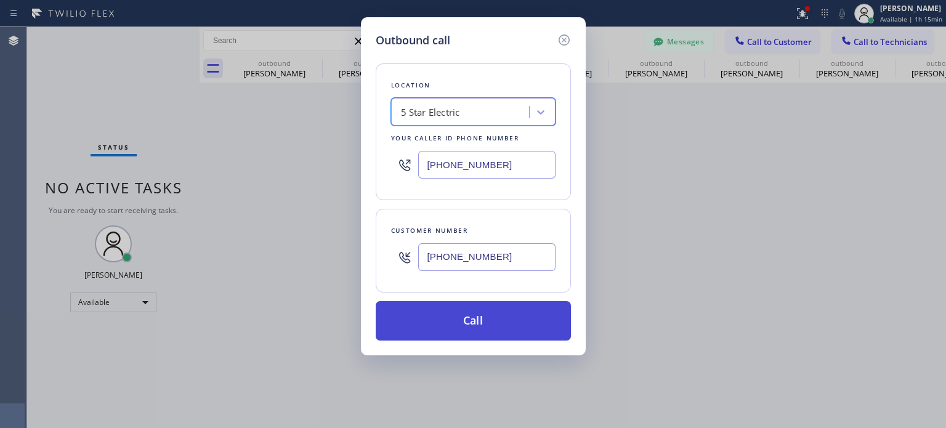
click at [468, 326] on button "Call" at bounding box center [473, 320] width 195 height 39
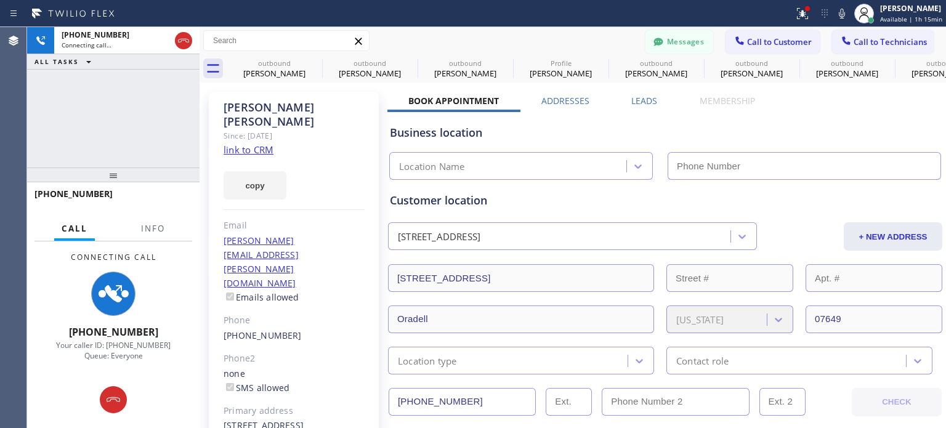
type input "[PHONE_NUMBER]"
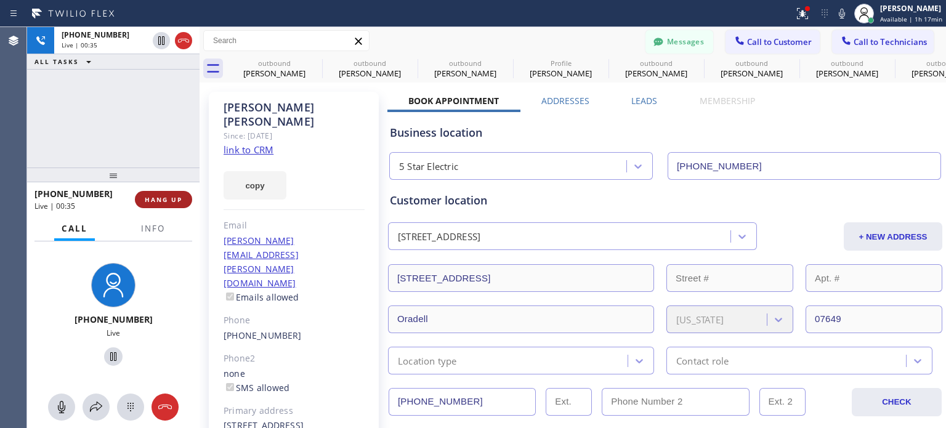
click at [172, 194] on button "HANG UP" at bounding box center [163, 199] width 57 height 17
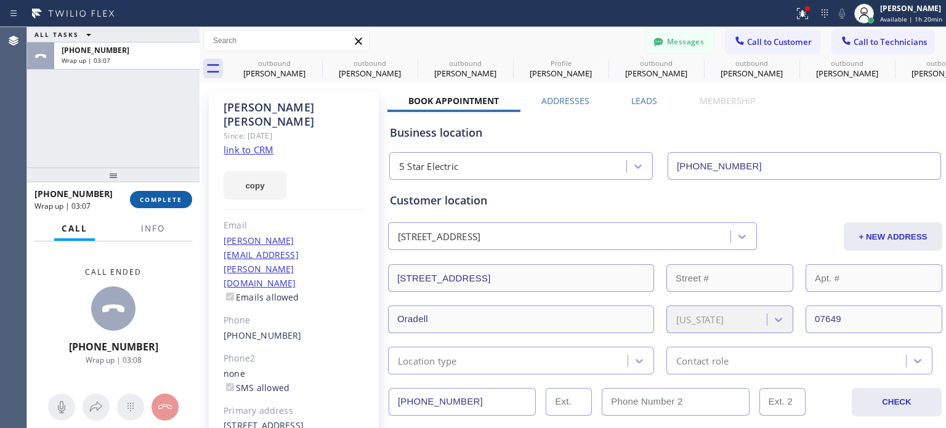
click at [177, 194] on button "COMPLETE" at bounding box center [161, 199] width 62 height 17
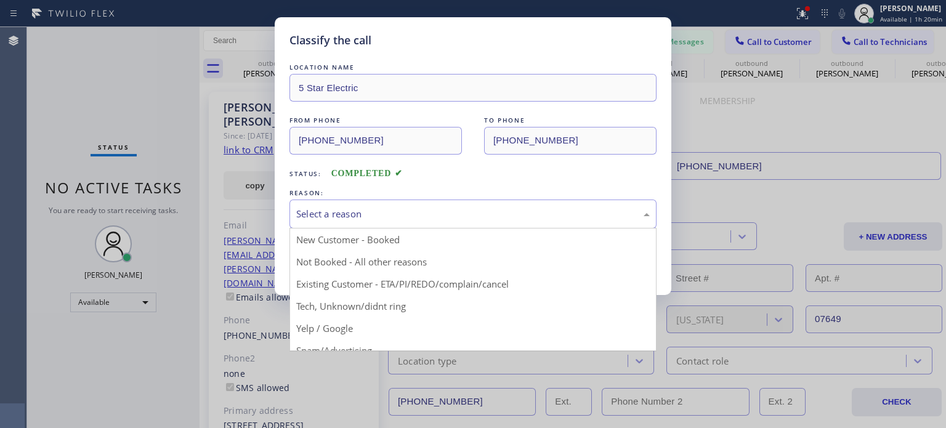
click at [429, 207] on div "Select a reason" at bounding box center [473, 214] width 354 height 14
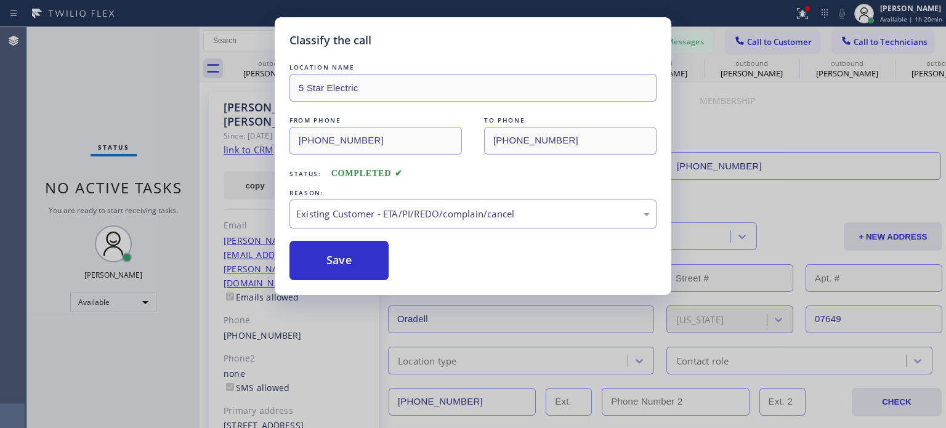
drag, startPoint x: 345, startPoint y: 256, endPoint x: 630, endPoint y: 93, distance: 327.7
click at [352, 246] on button "Save" at bounding box center [338, 260] width 99 height 39
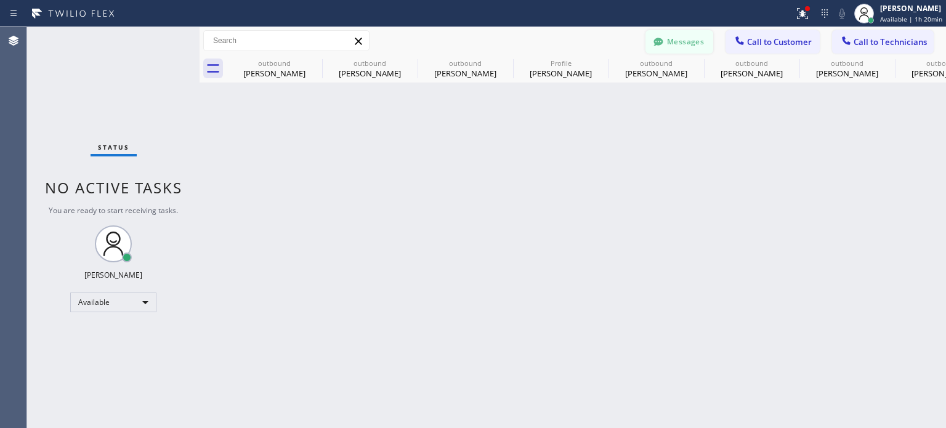
click at [692, 41] on button "Messages" at bounding box center [679, 41] width 68 height 23
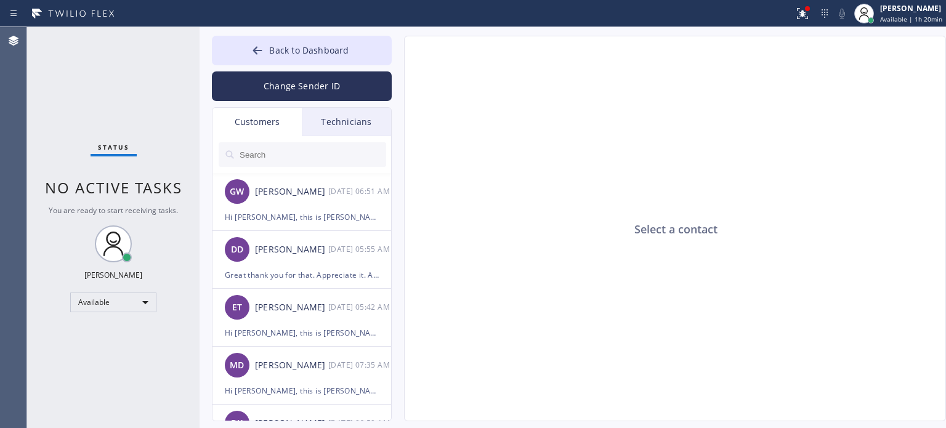
click at [311, 159] on input "text" at bounding box center [312, 154] width 148 height 25
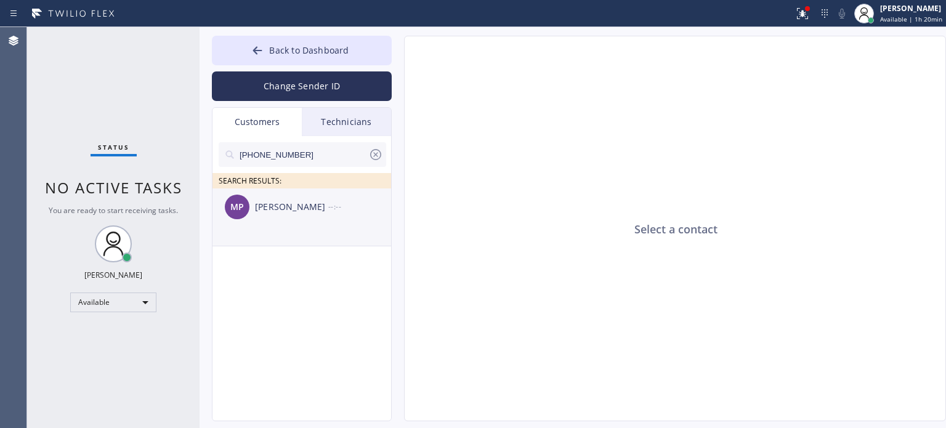
click at [289, 203] on div "[PERSON_NAME]" at bounding box center [291, 207] width 73 height 14
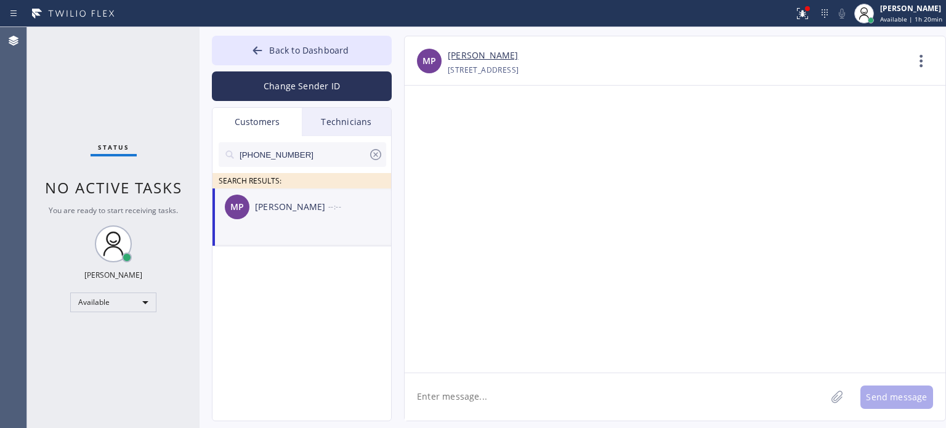
click at [517, 406] on textarea at bounding box center [615, 396] width 421 height 47
paste textarea "5 Star Electric"
click at [551, 398] on textarea "Hi [PERSON_NAME], this is [PERSON_NAME] from 5 Star Electric" at bounding box center [626, 396] width 443 height 47
click at [593, 397] on textarea "Hi [PERSON_NAME], this is [PERSON_NAME] from 5 Star Electric" at bounding box center [626, 396] width 443 height 47
click at [720, 394] on textarea "Hi [PERSON_NAME], this is [PERSON_NAME] from 5 Star Electric," at bounding box center [626, 396] width 443 height 47
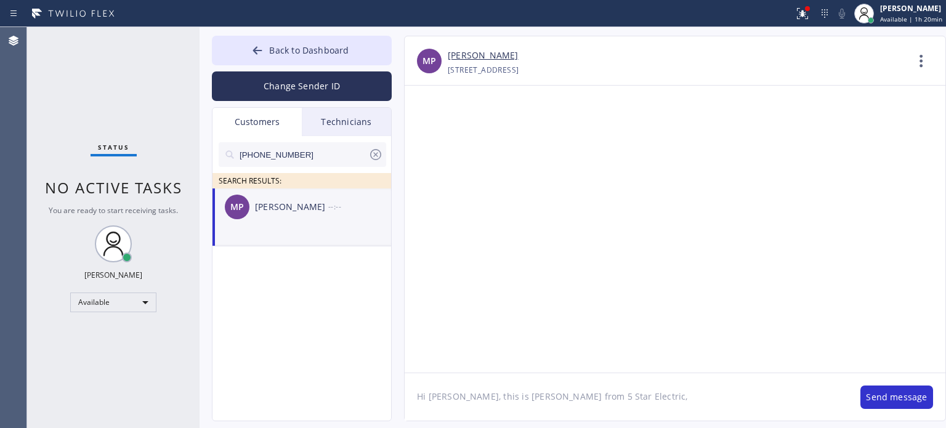
paste textarea "I already sent the estimate to your email. Please check your inbox or spam fold…"
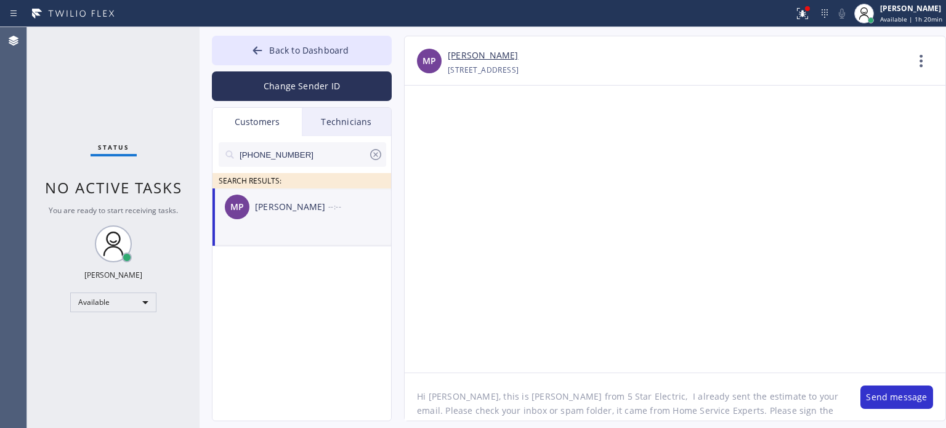
scroll to position [25, 0]
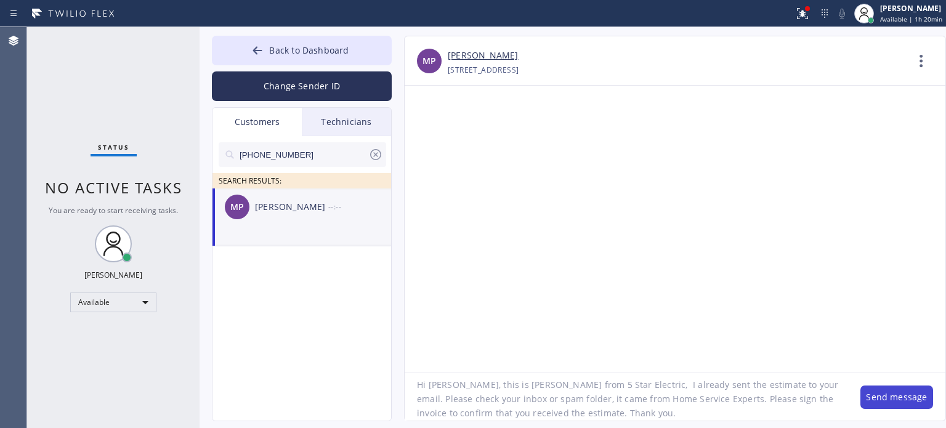
type textarea "Hi [PERSON_NAME], this is [PERSON_NAME] from 5 Star Electric, I already sent th…"
click at [876, 397] on button "Send message" at bounding box center [896, 397] width 73 height 23
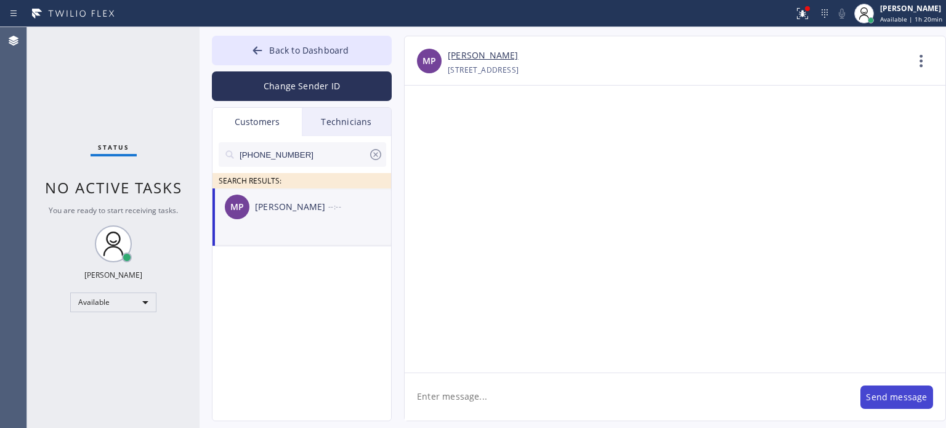
scroll to position [0, 0]
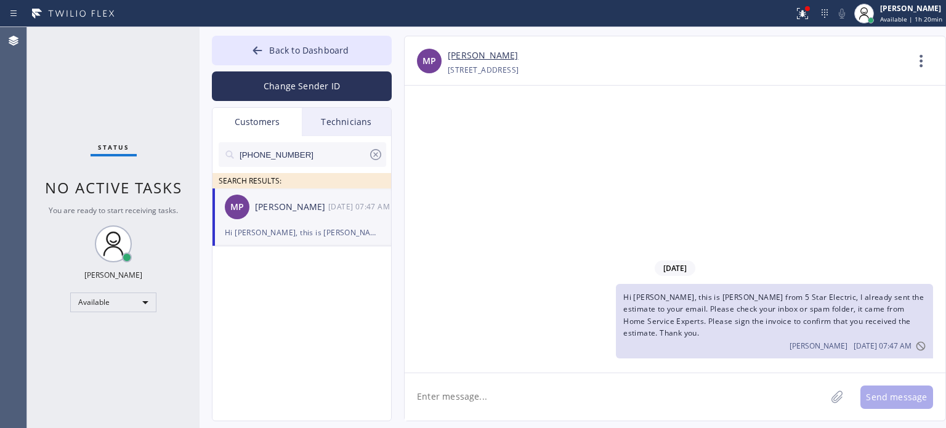
click at [372, 155] on icon at bounding box center [375, 154] width 15 height 15
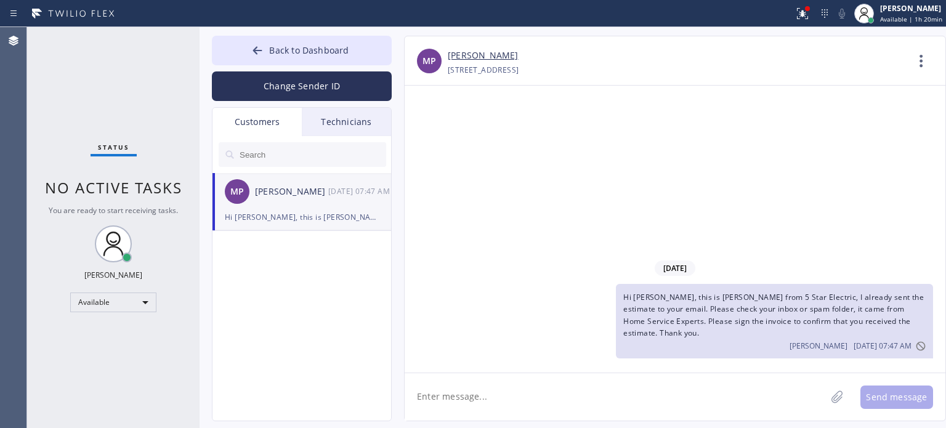
click at [258, 123] on div "Customers" at bounding box center [256, 122] width 89 height 28
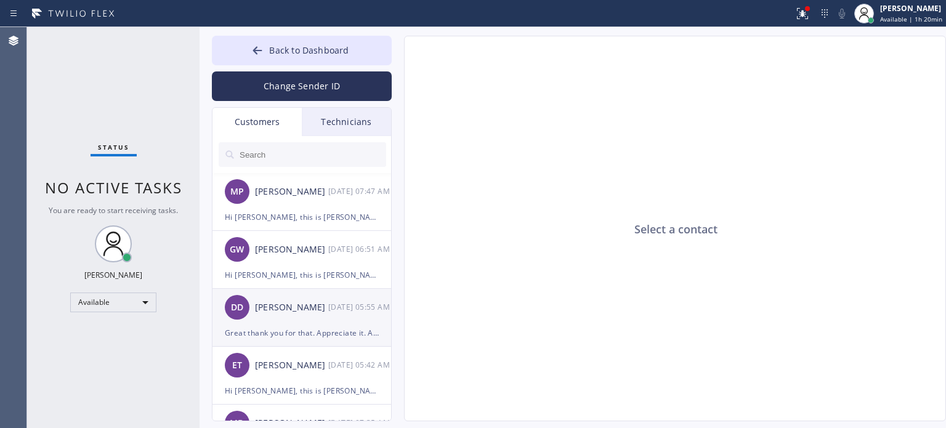
click at [296, 310] on div "[PERSON_NAME]" at bounding box center [291, 308] width 73 height 14
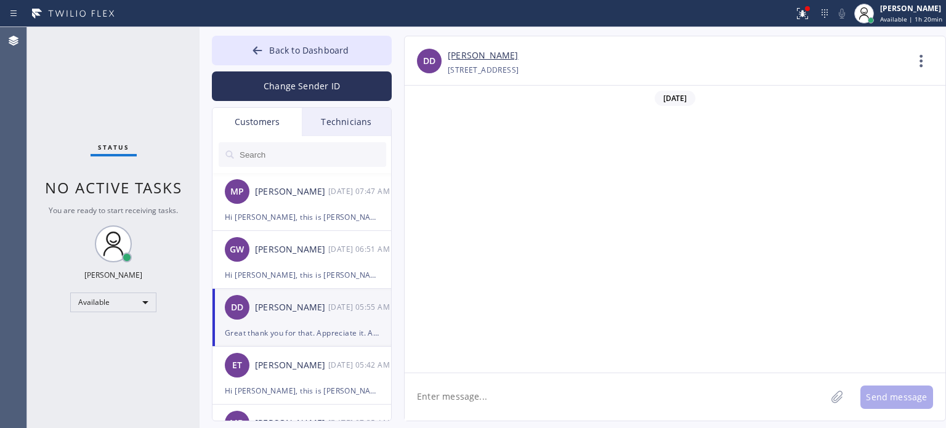
scroll to position [448, 0]
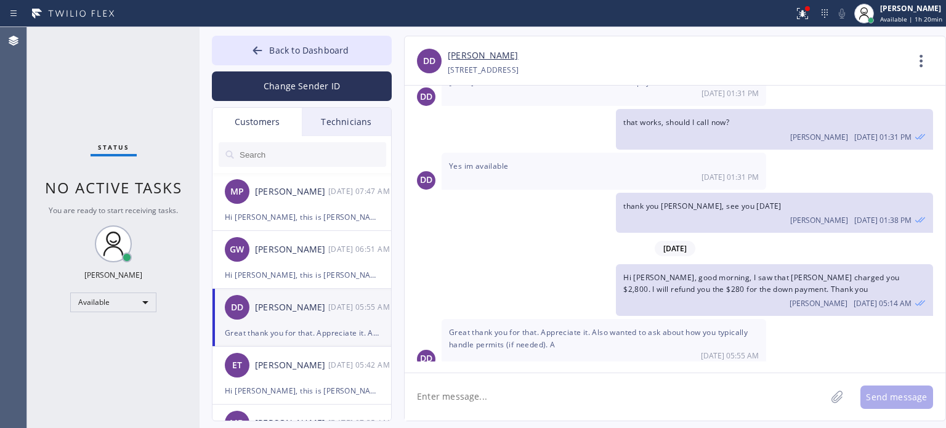
click at [528, 401] on textarea at bounding box center [615, 396] width 421 height 47
type textarea "u"
type textarea "A"
type textarea "Permit will be provided before doing the job."
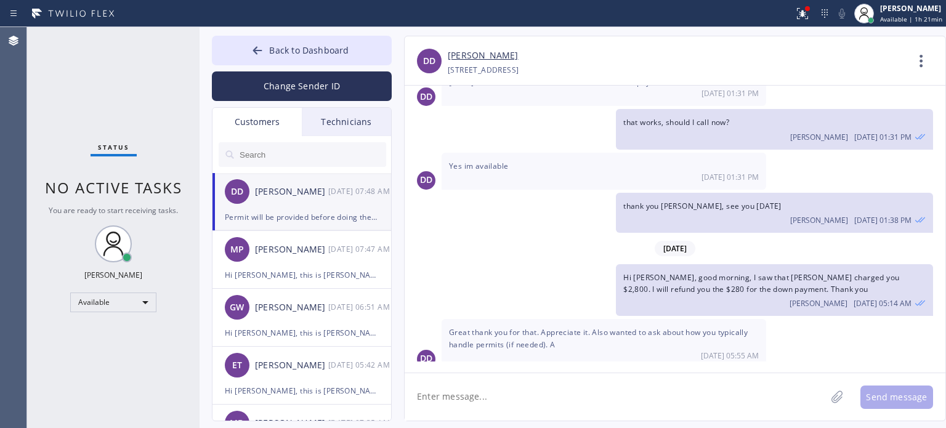
scroll to position [491, 0]
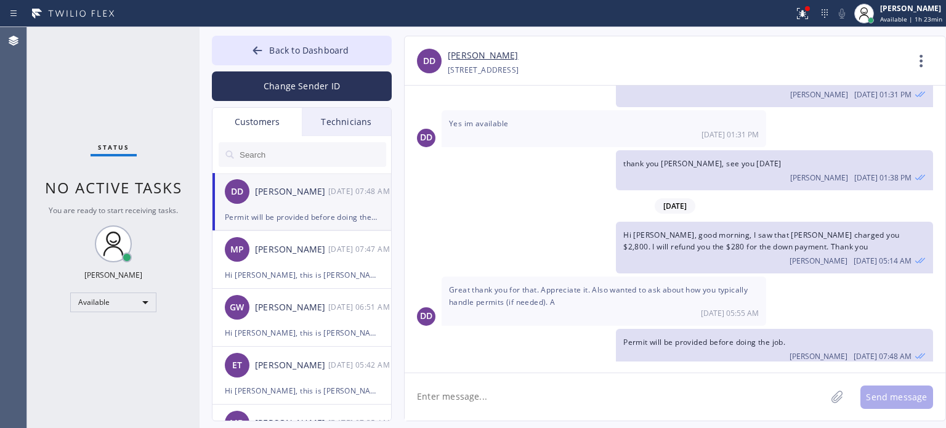
click at [269, 152] on input "text" at bounding box center [312, 154] width 148 height 25
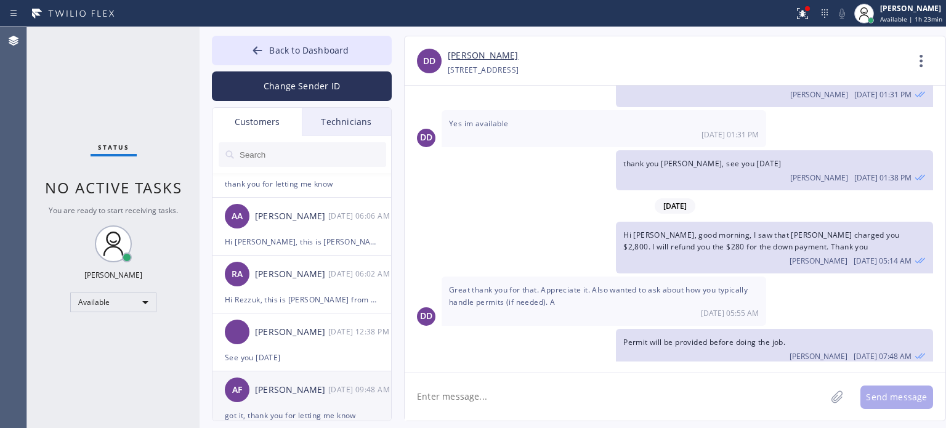
scroll to position [862, 0]
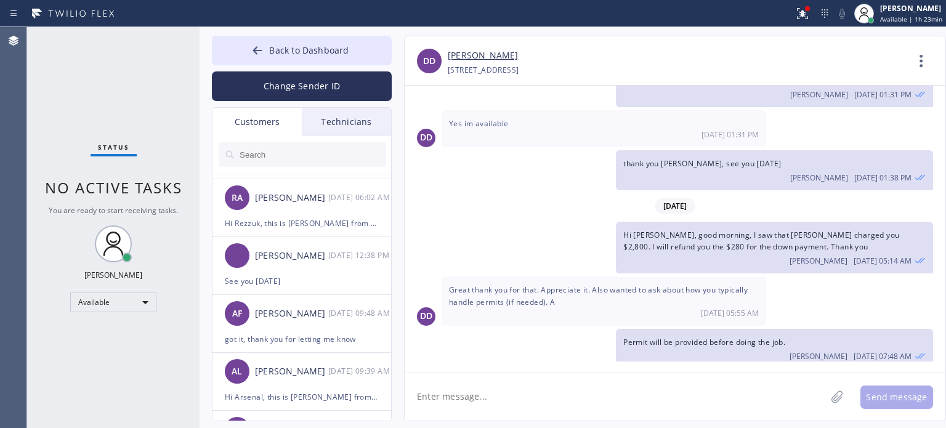
click at [280, 152] on input "text" at bounding box center [312, 154] width 148 height 25
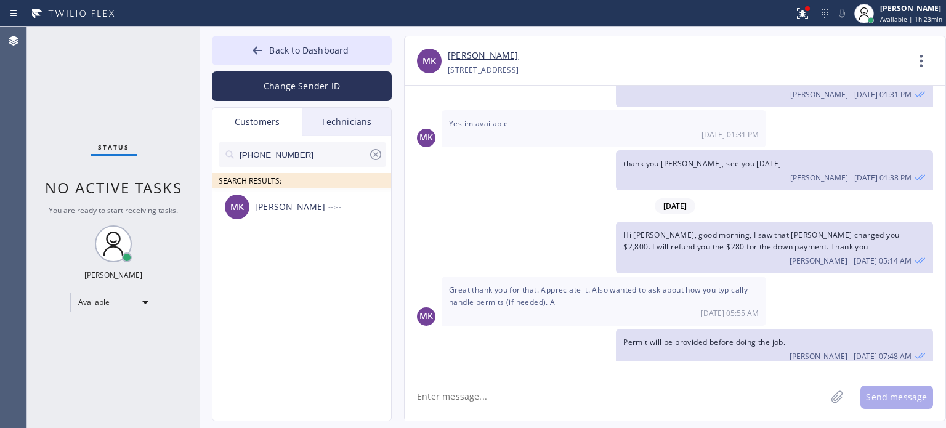
scroll to position [0, 0]
click at [459, 392] on textarea at bounding box center [615, 396] width 421 height 47
type textarea "Hi [PERSON_NAME]"
click at [307, 217] on div "MK [PERSON_NAME] --:--" at bounding box center [302, 206] width 180 height 37
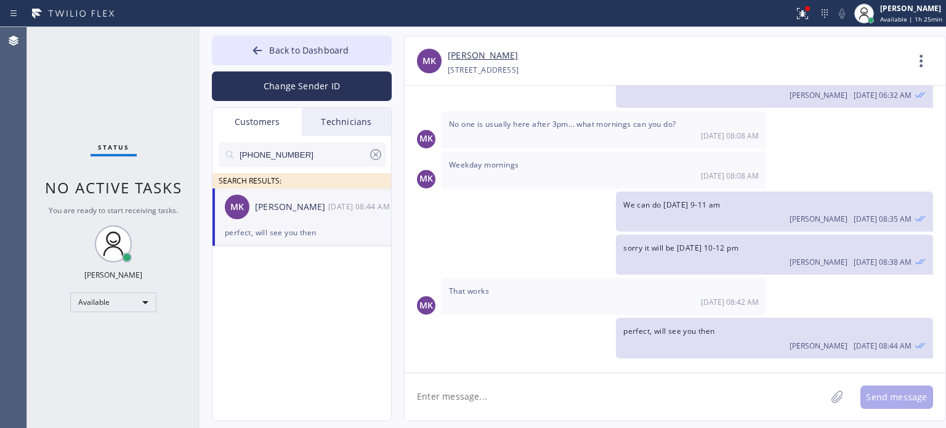
scroll to position [186, 0]
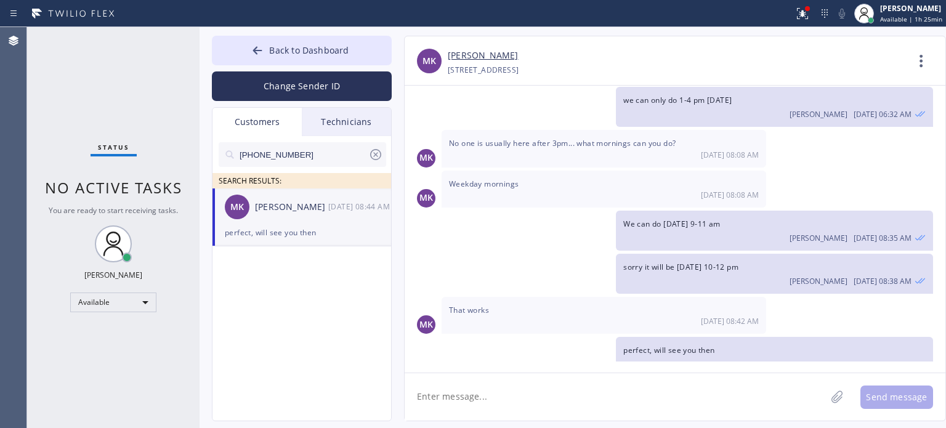
click at [507, 398] on textarea at bounding box center [615, 396] width 421 height 47
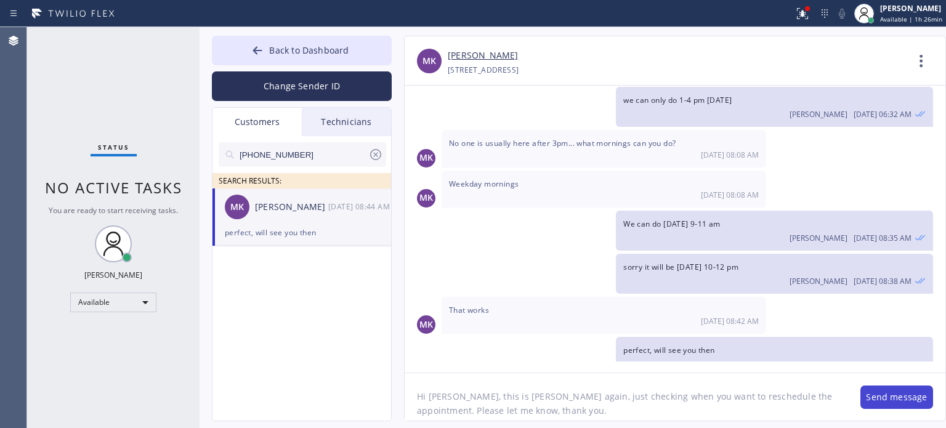
type textarea "Hi [PERSON_NAME], this is [PERSON_NAME] again, just checking when you want to r…"
click at [887, 397] on button "Send message" at bounding box center [896, 397] width 73 height 23
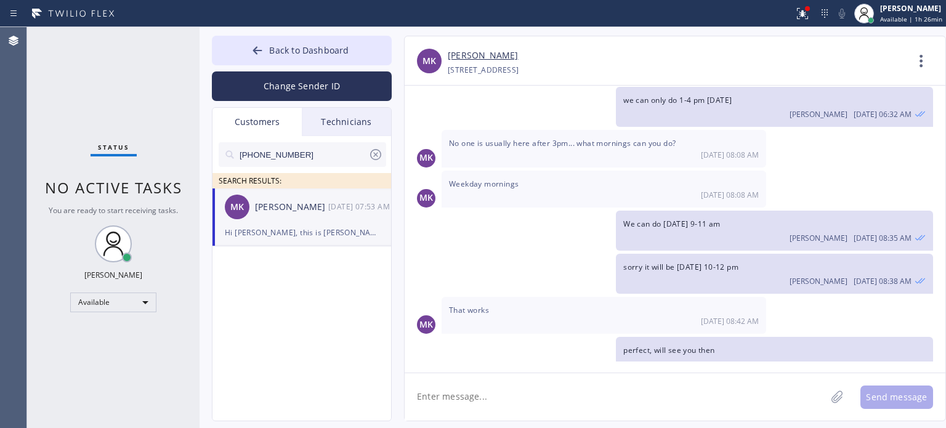
scroll to position [269, 0]
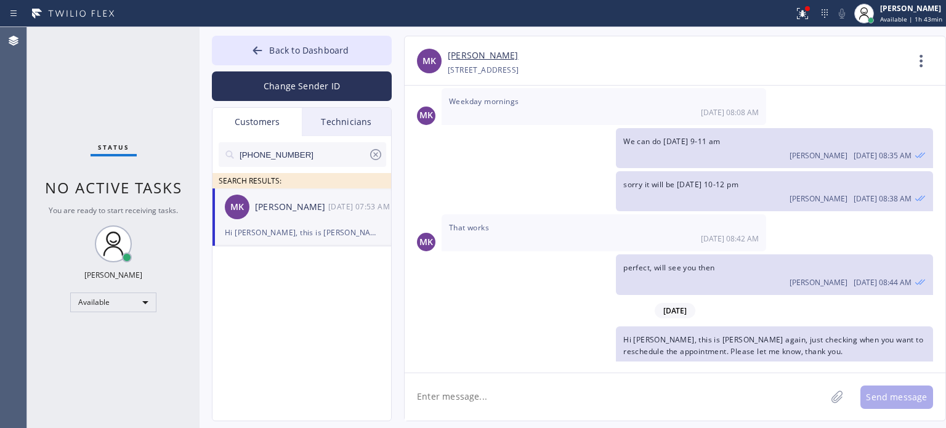
click at [370, 153] on icon at bounding box center [375, 154] width 15 height 15
click at [269, 125] on div "Customers" at bounding box center [256, 122] width 89 height 28
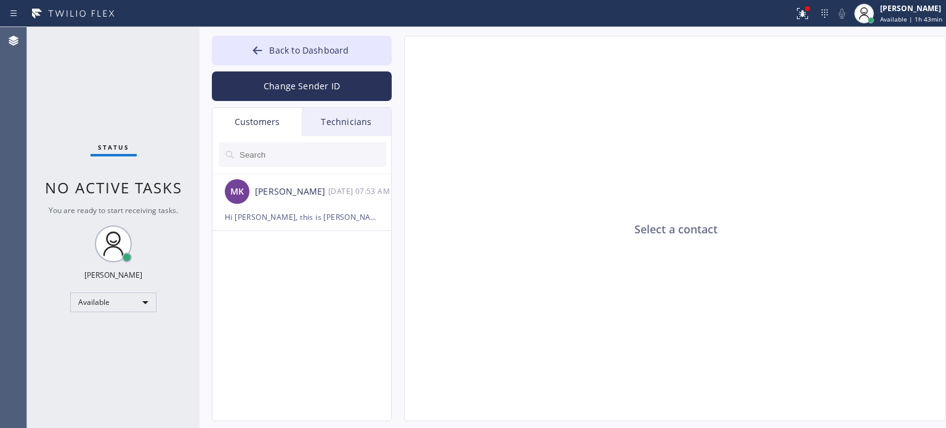
click at [269, 125] on div "Customers" at bounding box center [256, 122] width 89 height 28
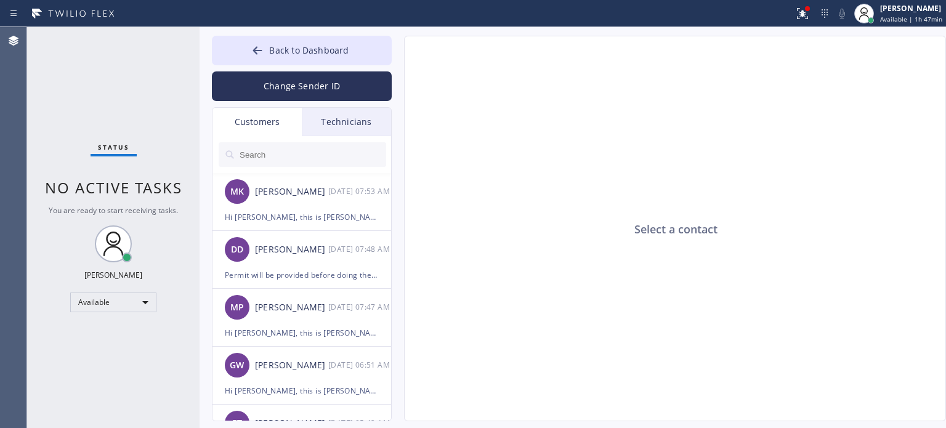
click at [899, 76] on div "Select a contact" at bounding box center [676, 229] width 542 height 386
click at [296, 214] on div "Why was my appointment canceled??" at bounding box center [302, 217] width 154 height 14
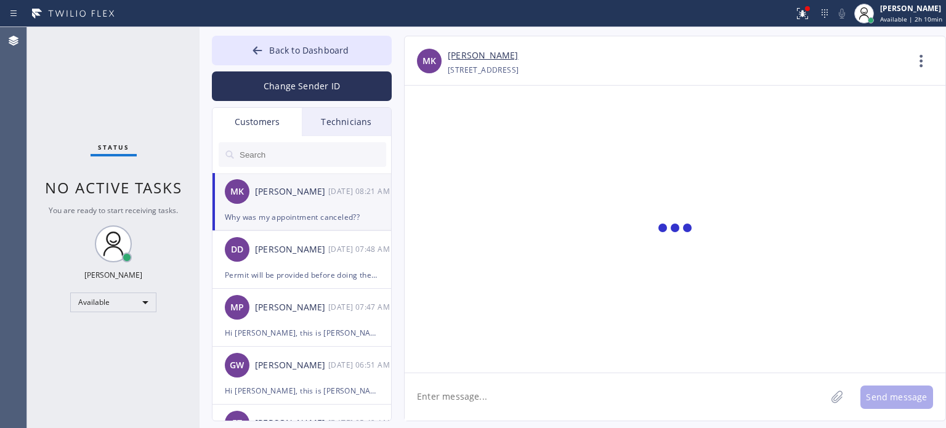
scroll to position [308, 0]
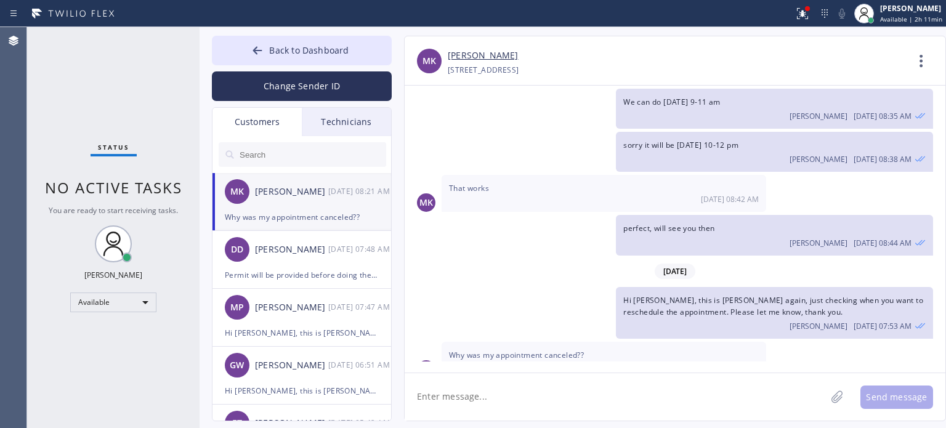
click at [458, 398] on textarea at bounding box center [615, 396] width 421 height 47
drag, startPoint x: 461, startPoint y: 396, endPoint x: 394, endPoint y: 349, distance: 81.8
click at [381, 387] on div "Back to Dashboard Change Sender ID Customers Technicians MK [PERSON_NAME] [DATE…" at bounding box center [573, 227] width 746 height 401
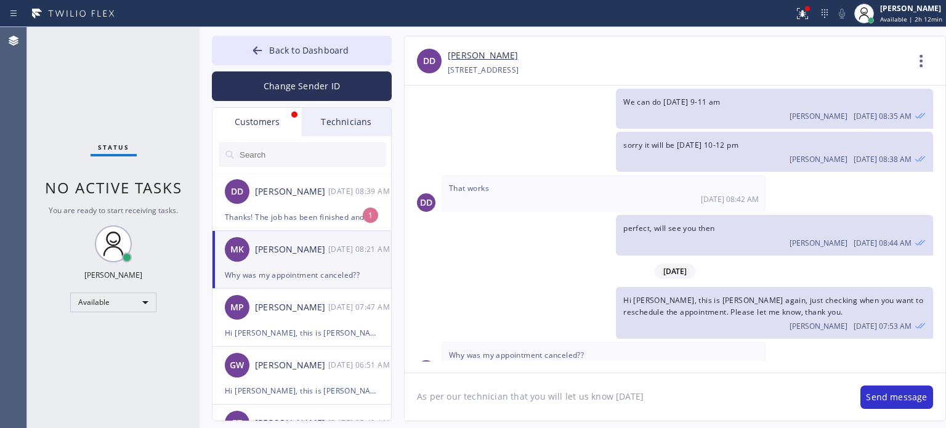
click at [657, 397] on textarea "As per our technician that you will let us know [DATE]" at bounding box center [626, 396] width 443 height 47
type textarea "As per our technician that you will let us know [DATE] when you want to resched…"
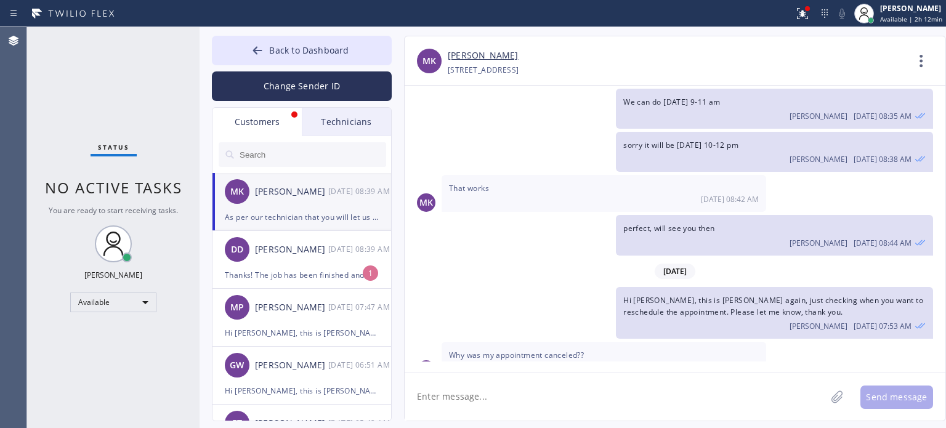
scroll to position [362, 0]
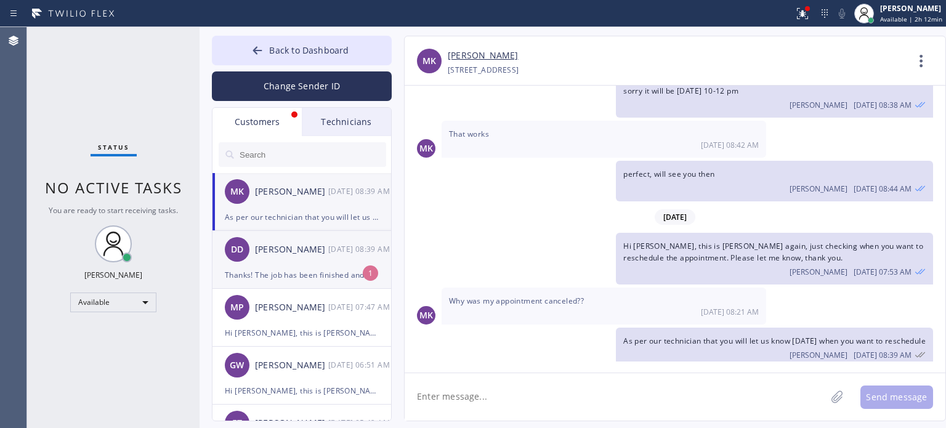
click at [313, 270] on div "Thanks! The job has been finished and they mentioned reaching out to the compan…" at bounding box center [302, 275] width 154 height 14
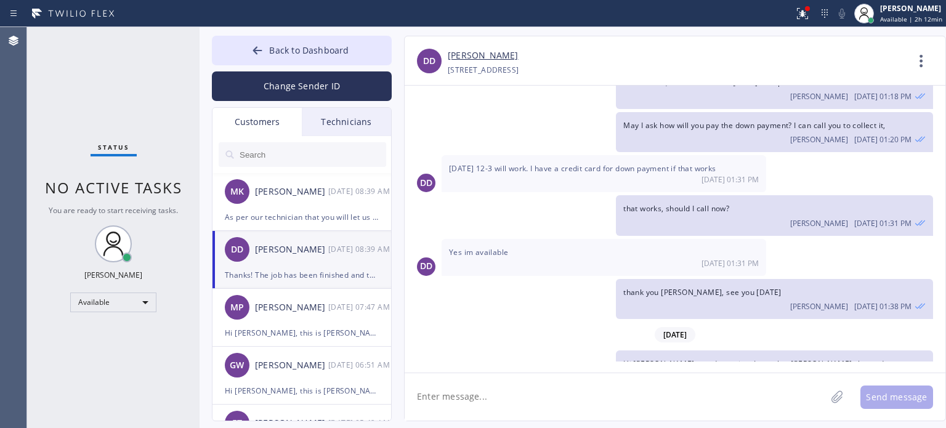
scroll to position [542, 0]
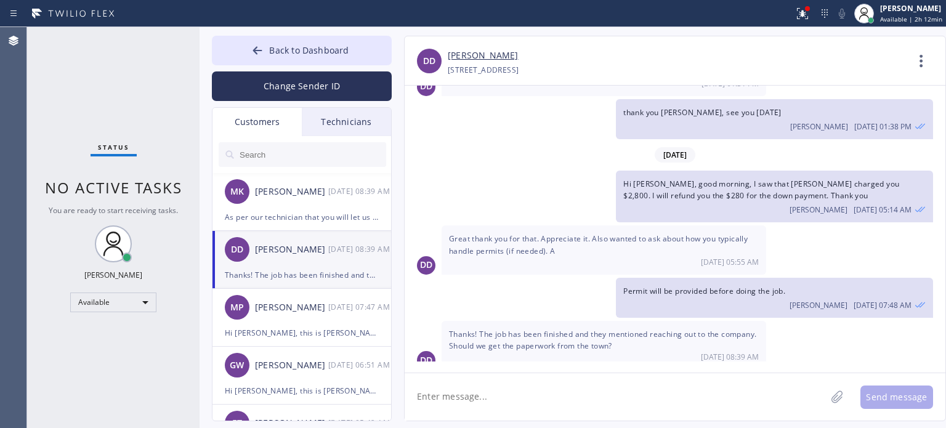
click at [498, 406] on textarea at bounding box center [615, 396] width 421 height 47
type textarea "yes"
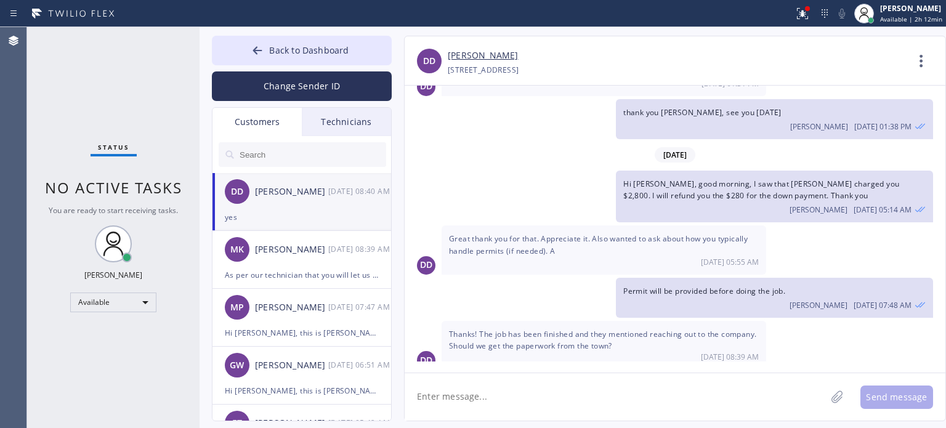
scroll to position [585, 0]
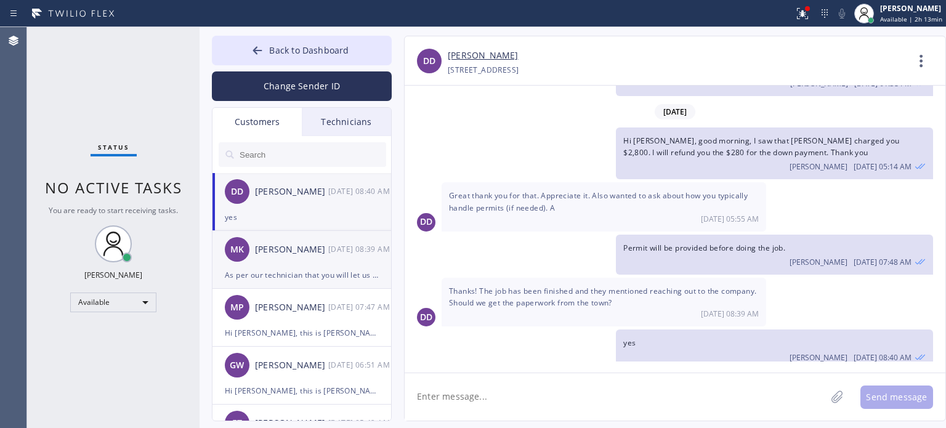
click at [281, 268] on div "As per our technician that you will let us know [DATE] when you want to resched…" at bounding box center [302, 275] width 154 height 14
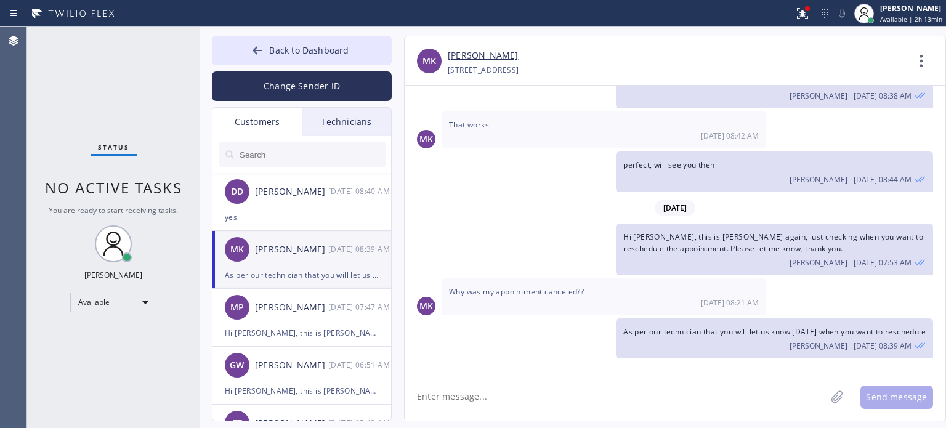
scroll to position [362, 0]
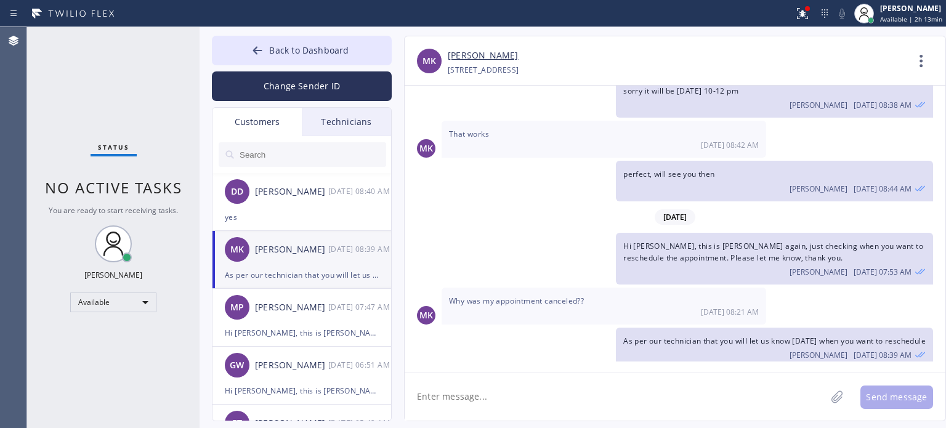
click at [498, 400] on textarea at bounding box center [615, 396] width 421 height 47
click at [519, 68] on div "[STREET_ADDRESS]" at bounding box center [483, 70] width 71 height 14
copy div "07080"
click at [483, 56] on link "[PERSON_NAME]" at bounding box center [483, 56] width 70 height 14
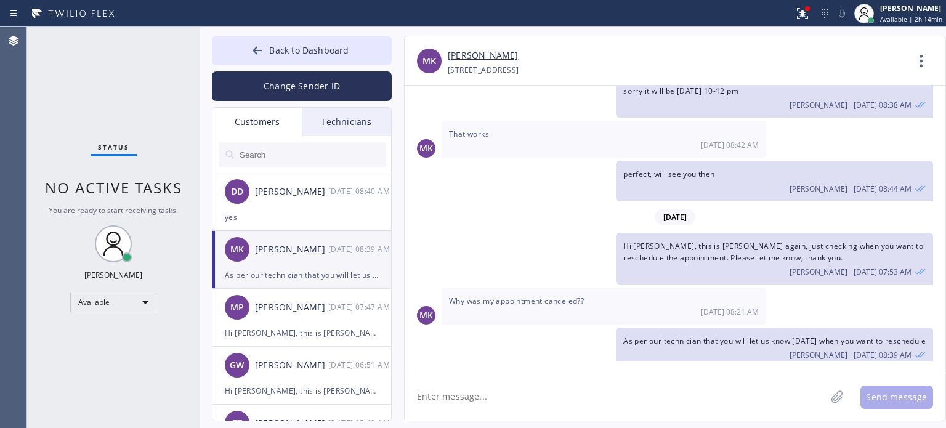
click at [482, 394] on textarea at bounding box center [615, 396] width 421 height 47
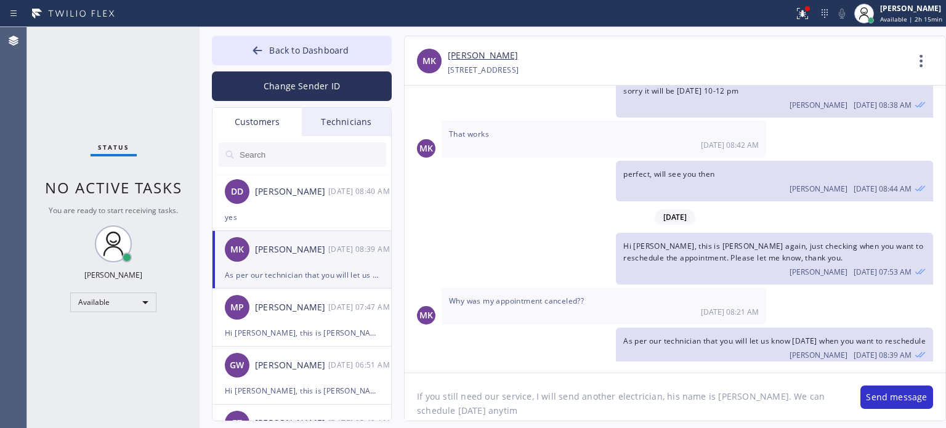
type textarea "If you still need our service, I will send another electrician, his name is [PE…"
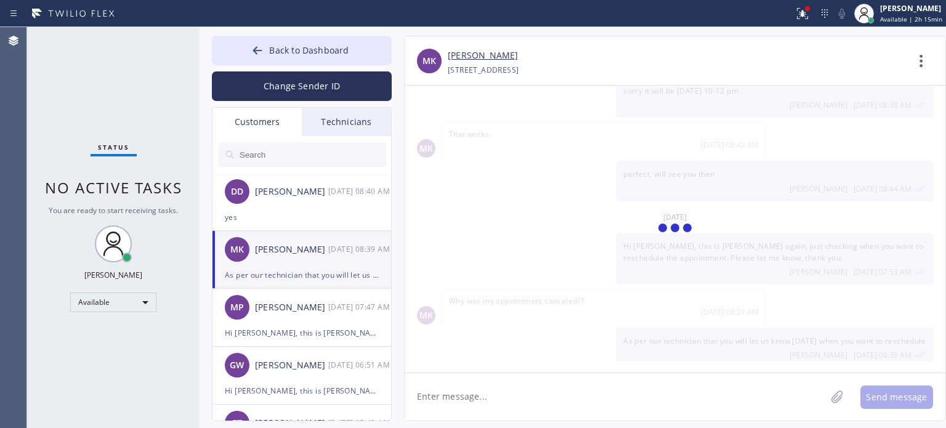
scroll to position [417, 0]
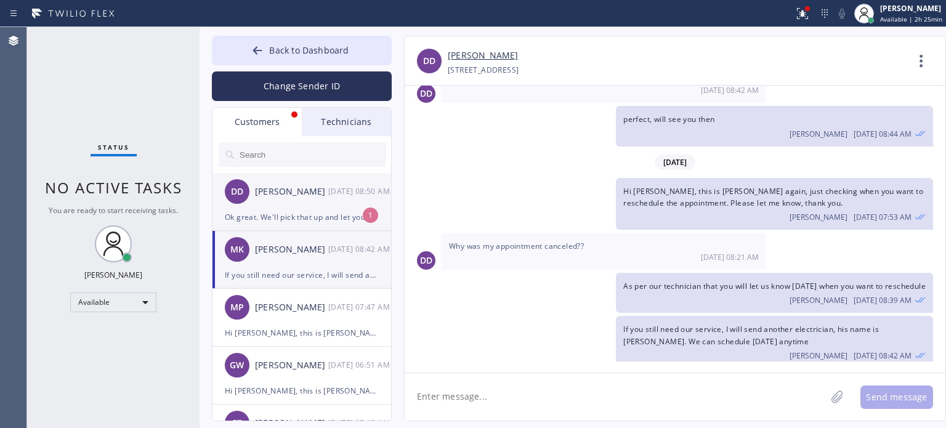
click at [301, 217] on div "Ok great. We'll pick that up and let you know if anything needs to be signed by…" at bounding box center [302, 217] width 154 height 14
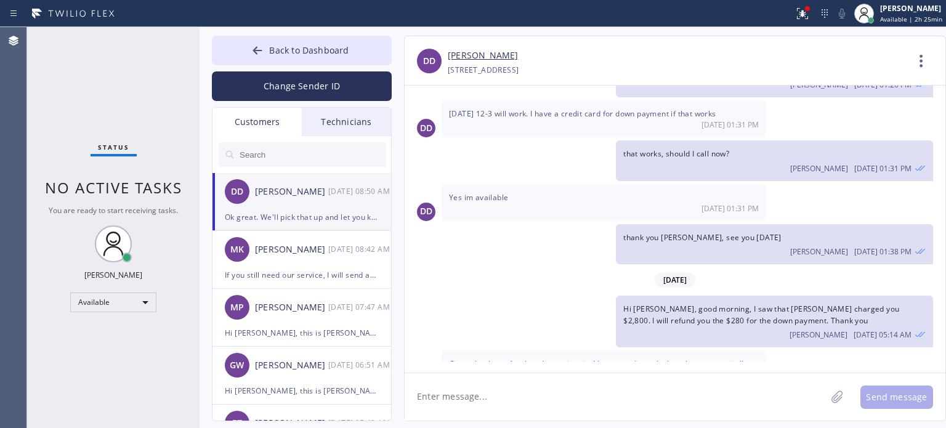
scroll to position [636, 0]
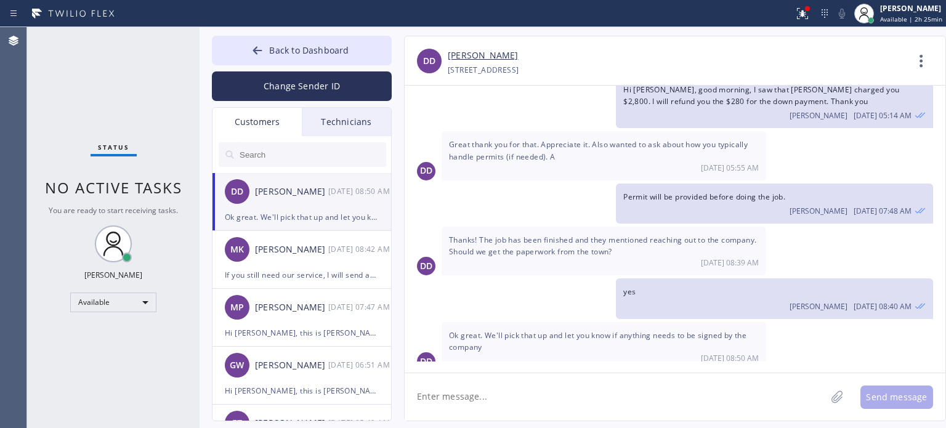
click at [745, 394] on textarea at bounding box center [615, 396] width 421 height 47
type textarea "thank you"
click at [892, 401] on button "Send message" at bounding box center [896, 397] width 73 height 23
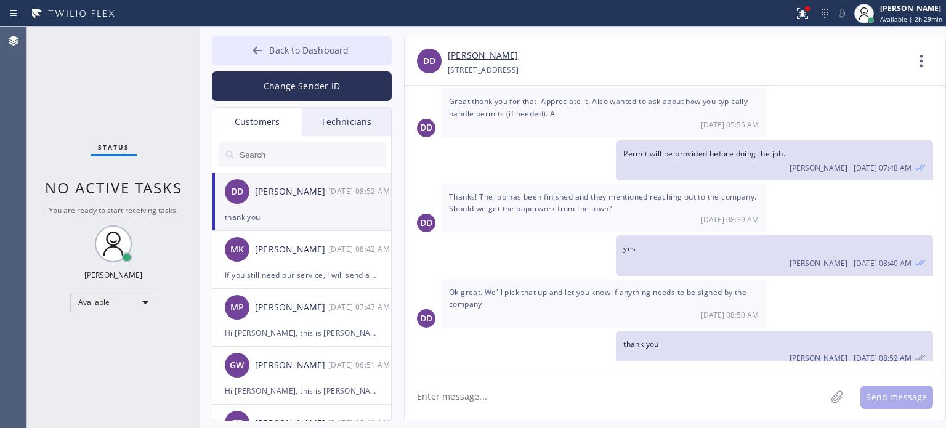
click at [326, 50] on span "Back to Dashboard" at bounding box center [308, 50] width 79 height 12
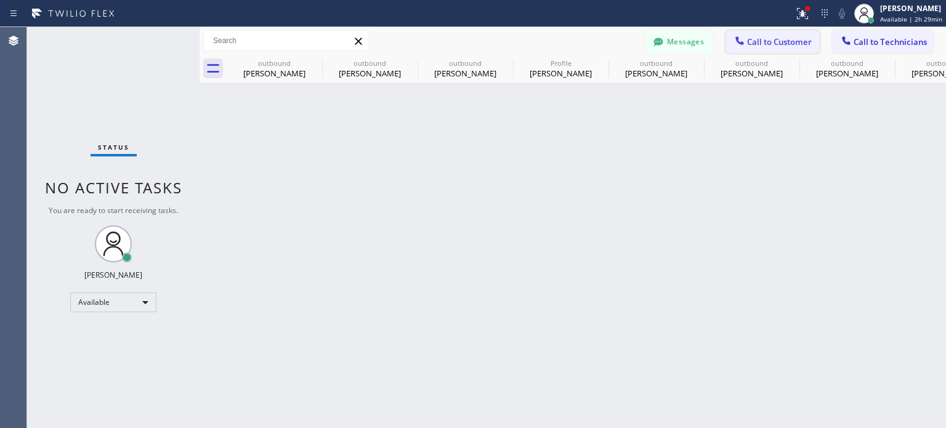
click at [727, 39] on button "Call to Customer" at bounding box center [772, 41] width 94 height 23
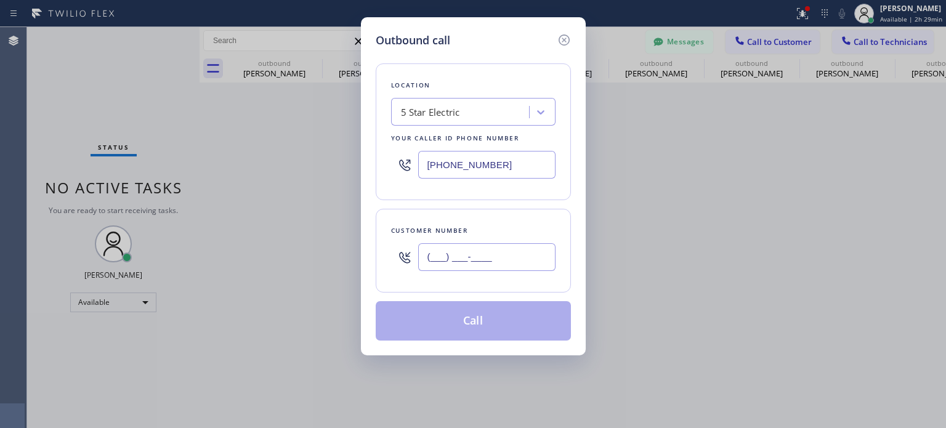
click at [501, 265] on input "(___) ___-____" at bounding box center [486, 257] width 137 height 28
paste input "786) 208-2950"
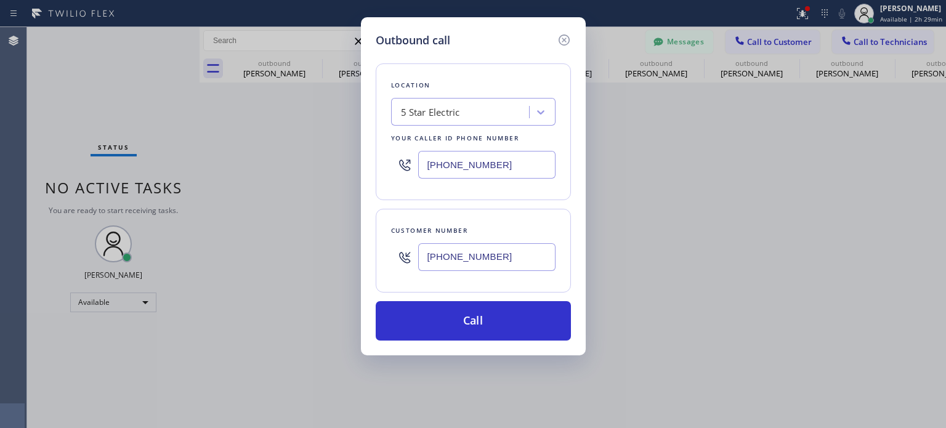
type input "[PHONE_NUMBER]"
click at [468, 160] on input "[PHONE_NUMBER]" at bounding box center [486, 165] width 137 height 28
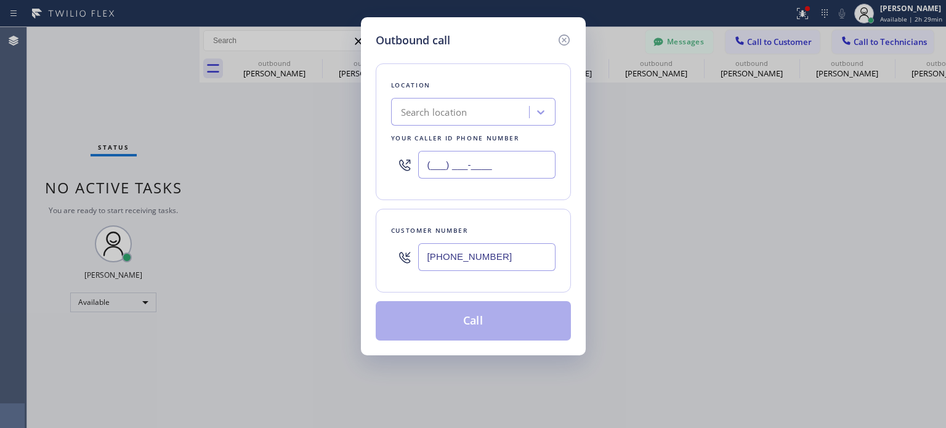
type input "(___) ___-____"
click at [441, 123] on div "Search location" at bounding box center [462, 113] width 134 height 22
paste input "EverCool HVAC Master Solutions"
type input "EverCool HVAC Master Solutions"
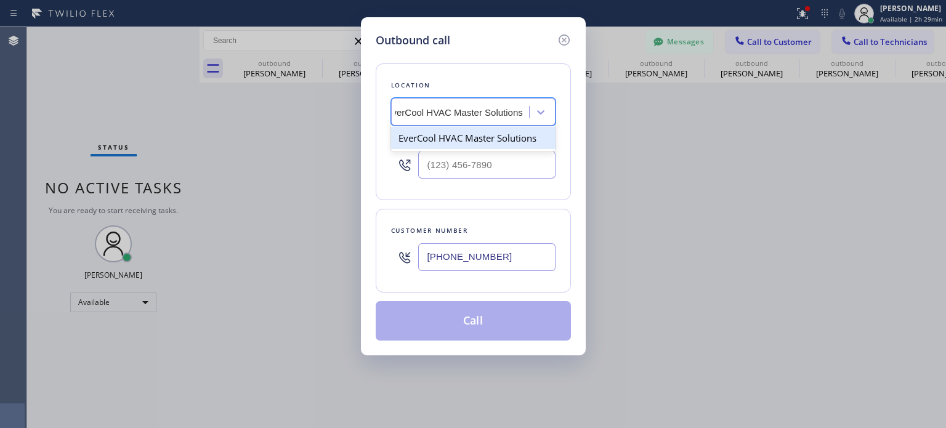
click at [444, 142] on div "EverCool HVAC Master Solutions" at bounding box center [473, 138] width 164 height 22
type input "[PHONE_NUMBER]"
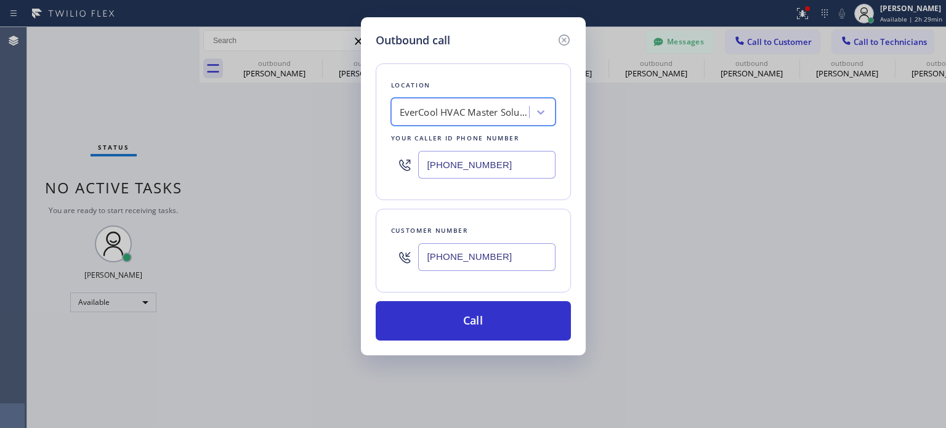
scroll to position [0, 1]
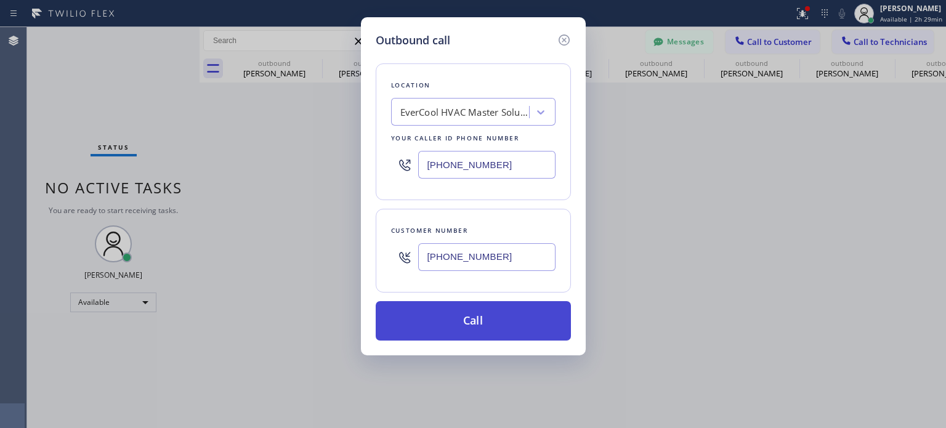
drag, startPoint x: 485, startPoint y: 323, endPoint x: 491, endPoint y: 307, distance: 16.6
click at [485, 323] on button "Call" at bounding box center [473, 320] width 195 height 39
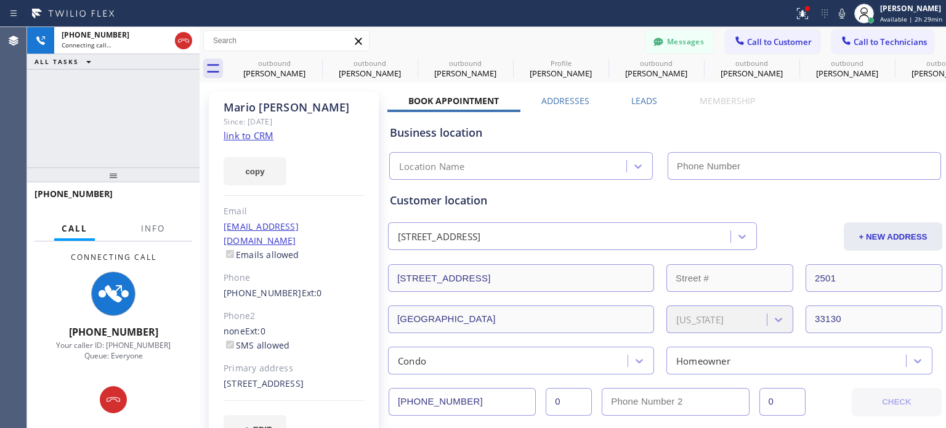
type input "[PHONE_NUMBER]"
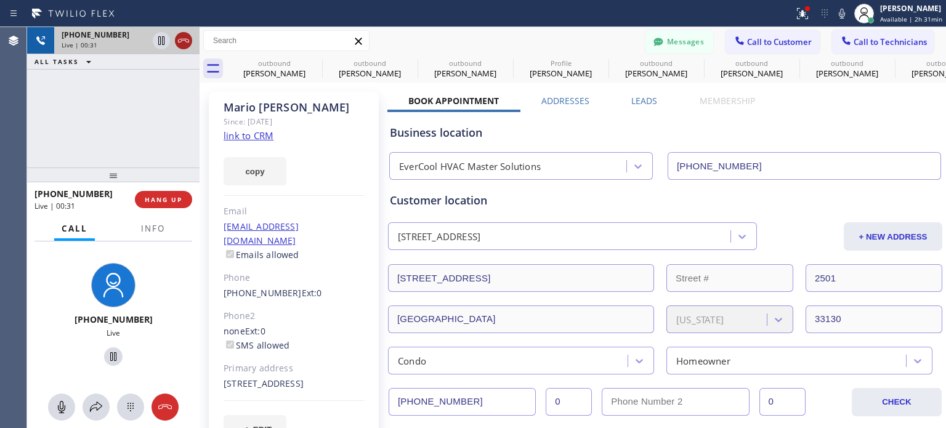
click at [184, 38] on icon at bounding box center [183, 40] width 15 height 15
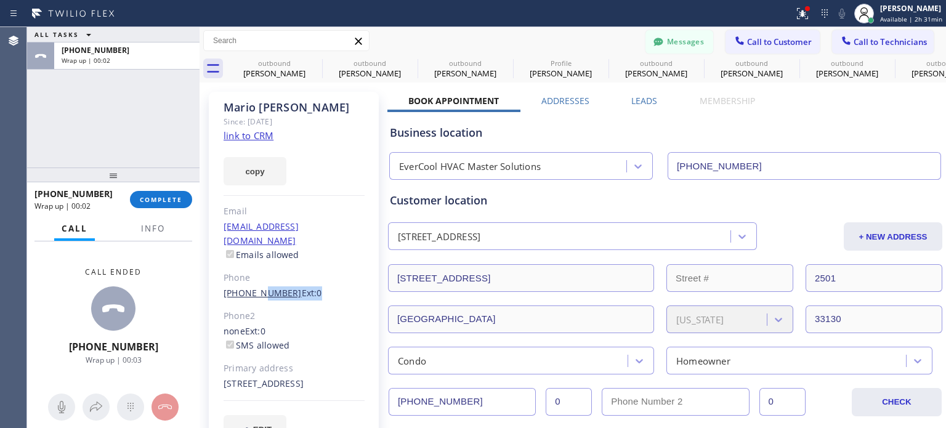
drag, startPoint x: 316, startPoint y: 281, endPoint x: 256, endPoint y: 275, distance: 60.1
click at [257, 275] on div "[PERSON_NAME] Since: [DATE] link to CRM copy Email [EMAIL_ADDRESS][DOMAIN_NAME]…" at bounding box center [294, 275] width 170 height 366
drag, startPoint x: 217, startPoint y: 281, endPoint x: 283, endPoint y: 277, distance: 66.1
click at [283, 277] on div "[PERSON_NAME] Since: [DATE] link to CRM copy Email [EMAIL_ADDRESS][DOMAIN_NAME]…" at bounding box center [294, 275] width 170 height 366
copy link "[PHONE_NUMBER]"
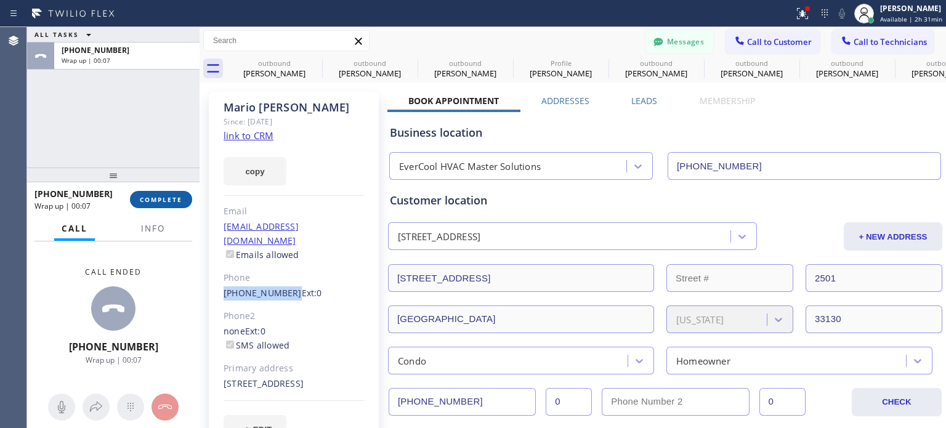
click at [169, 202] on span "COMPLETE" at bounding box center [161, 199] width 42 height 9
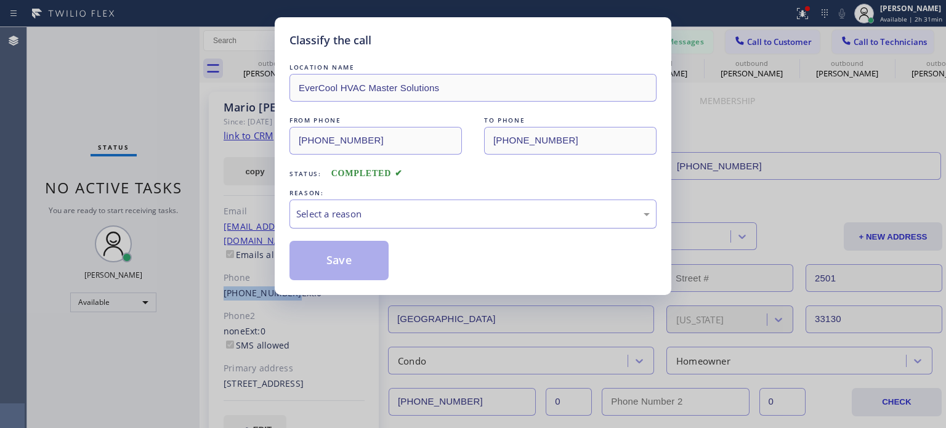
click at [354, 209] on div "Select a reason" at bounding box center [473, 214] width 354 height 14
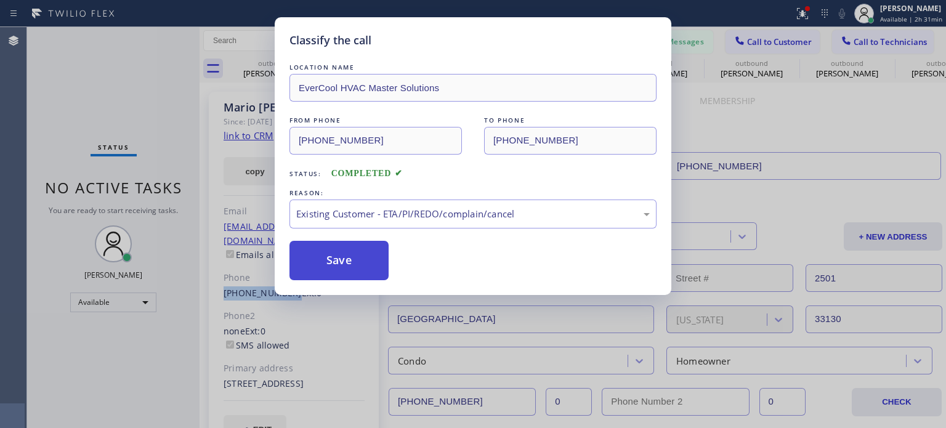
click at [360, 257] on button "Save" at bounding box center [338, 260] width 99 height 39
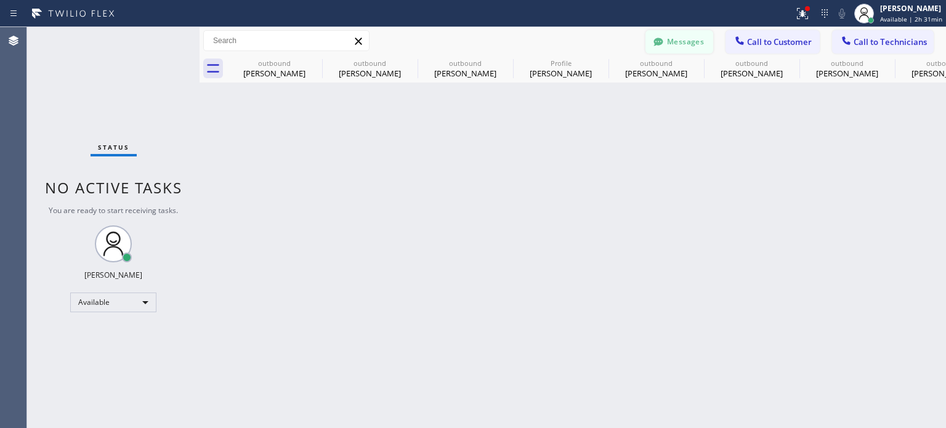
click at [687, 41] on button "Messages" at bounding box center [679, 41] width 68 height 23
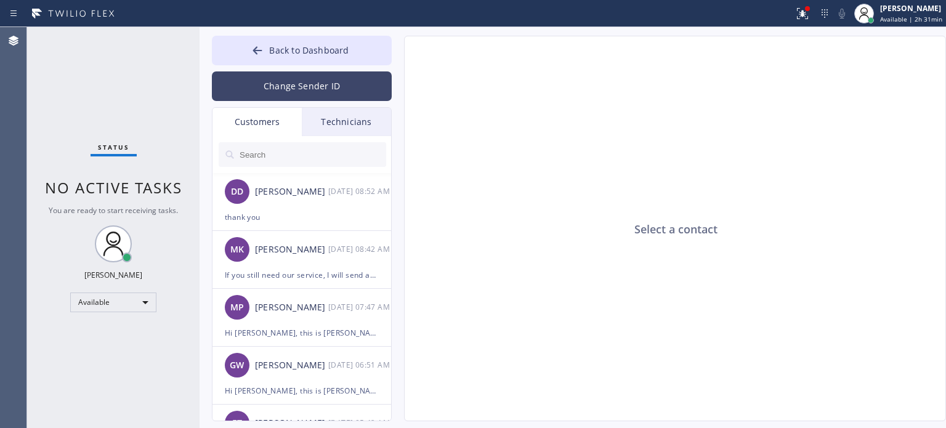
click at [280, 90] on button "Change Sender ID" at bounding box center [302, 86] width 180 height 30
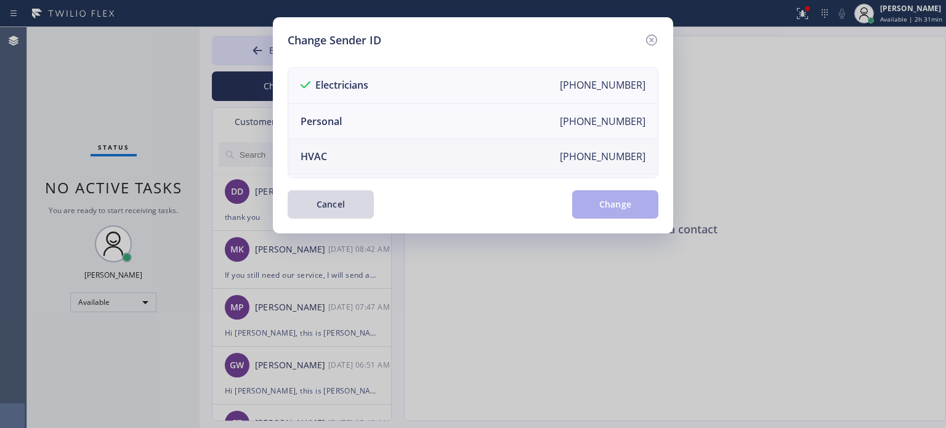
click at [335, 151] on li "HVAC [PHONE_NUMBER]" at bounding box center [473, 156] width 370 height 35
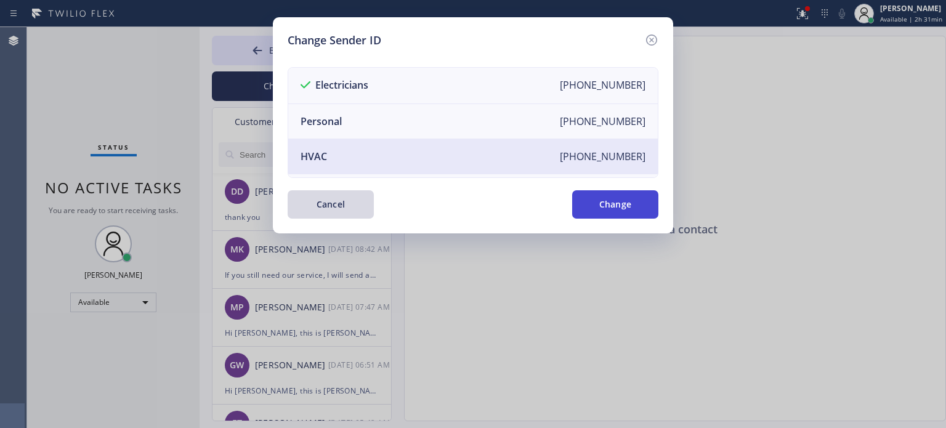
click at [611, 200] on button "Change" at bounding box center [615, 204] width 86 height 28
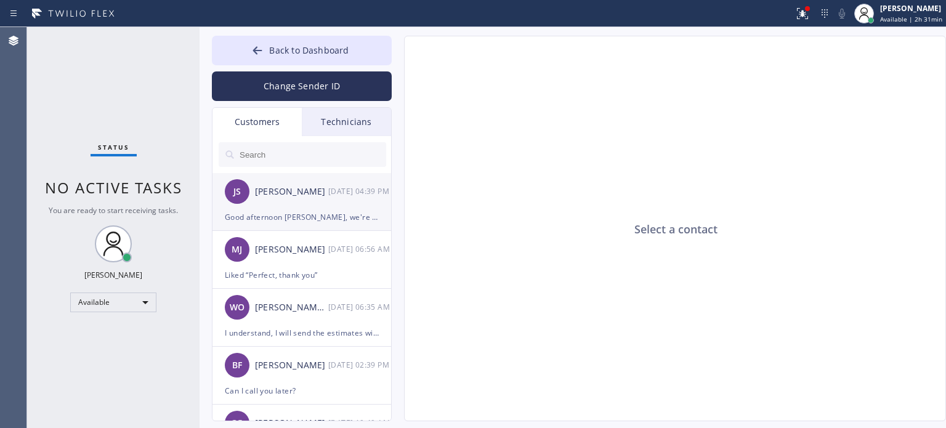
click at [234, 220] on div "Good afternoon [PERSON_NAME], we're so sorry for the late response, we hoped to…" at bounding box center [302, 217] width 154 height 14
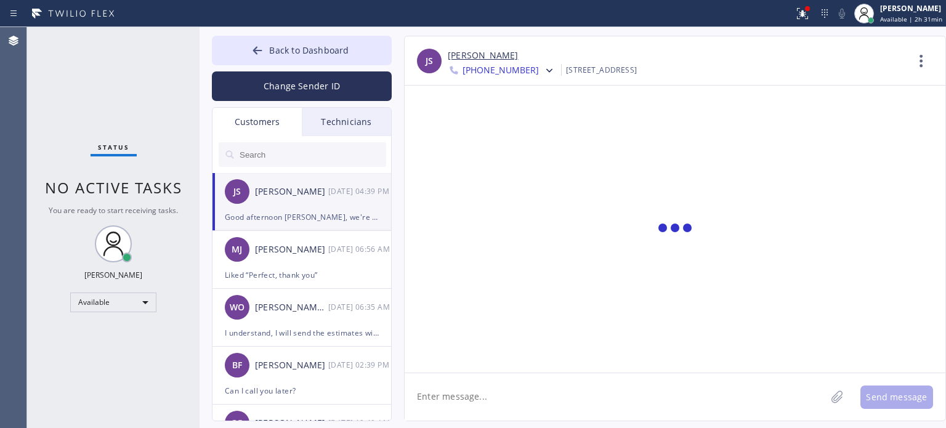
scroll to position [171, 0]
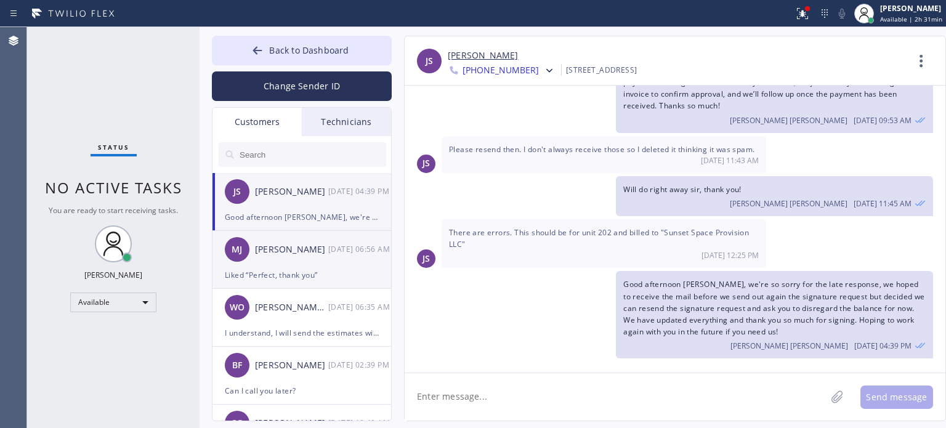
click at [252, 263] on div "[PERSON_NAME] [PERSON_NAME] [DATE] 06:56 AM" at bounding box center [302, 249] width 180 height 37
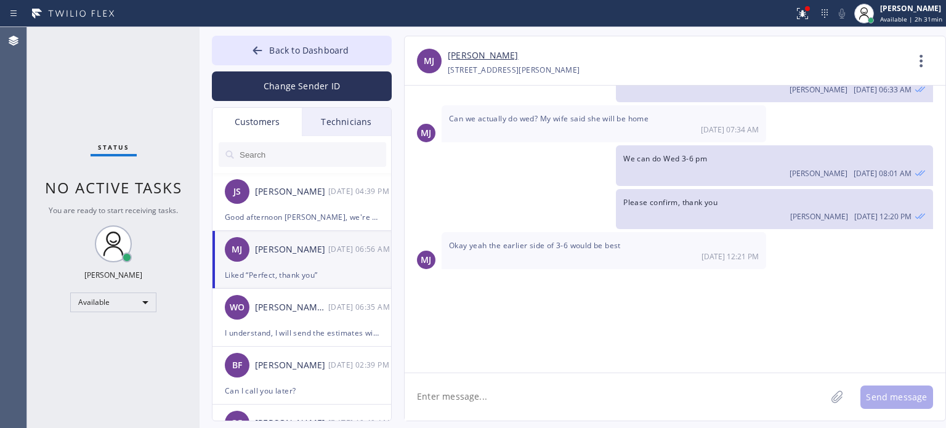
scroll to position [1897, 0]
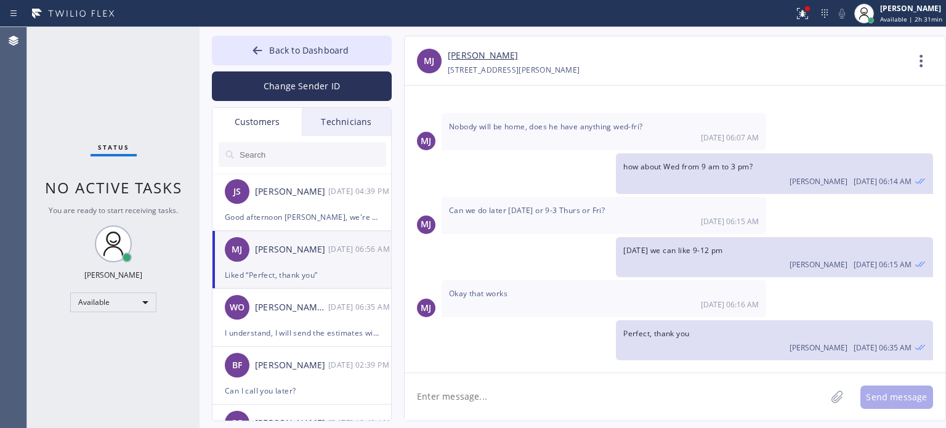
click at [260, 162] on input "text" at bounding box center [312, 154] width 148 height 25
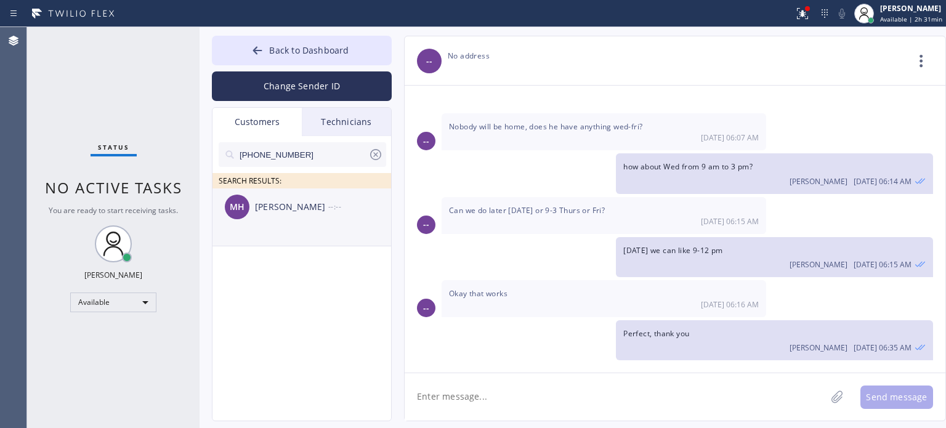
click at [273, 211] on div "[PERSON_NAME]" at bounding box center [291, 207] width 73 height 14
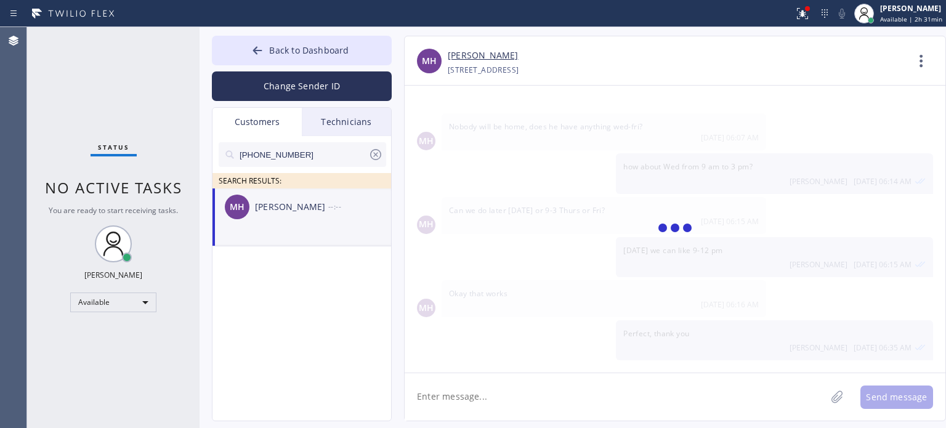
scroll to position [0, 0]
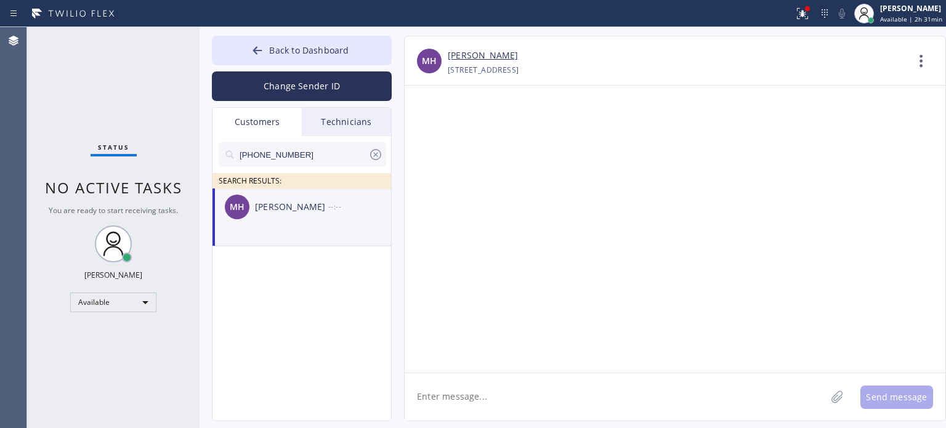
click at [545, 390] on textarea at bounding box center [615, 396] width 421 height 47
paste textarea "EverCool HVAC Master Solutions"
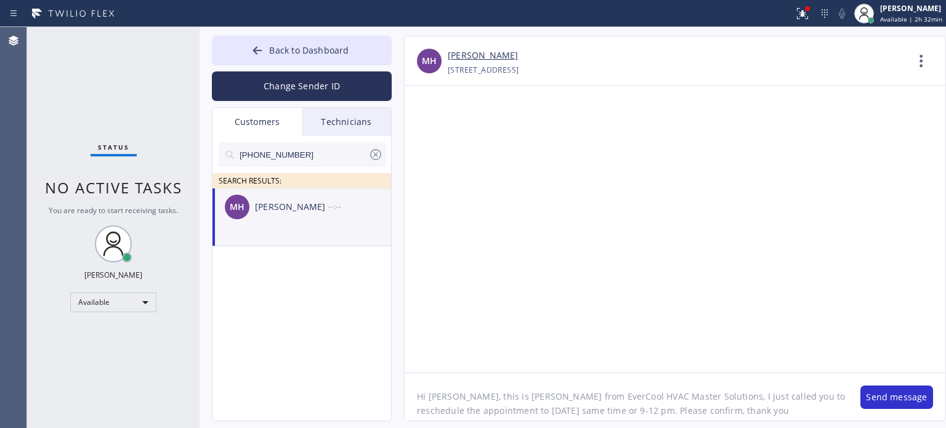
type textarea "Hi [PERSON_NAME], this is [PERSON_NAME] from EverCool HVAC Master Solutions, I …"
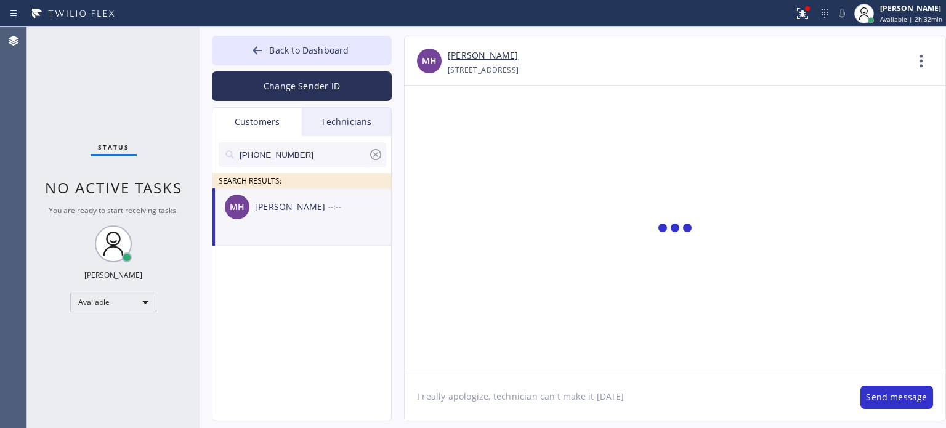
type textarea "I really apologize, technician can't make it [DATE],"
click at [475, 397] on textarea at bounding box center [615, 396] width 421 height 47
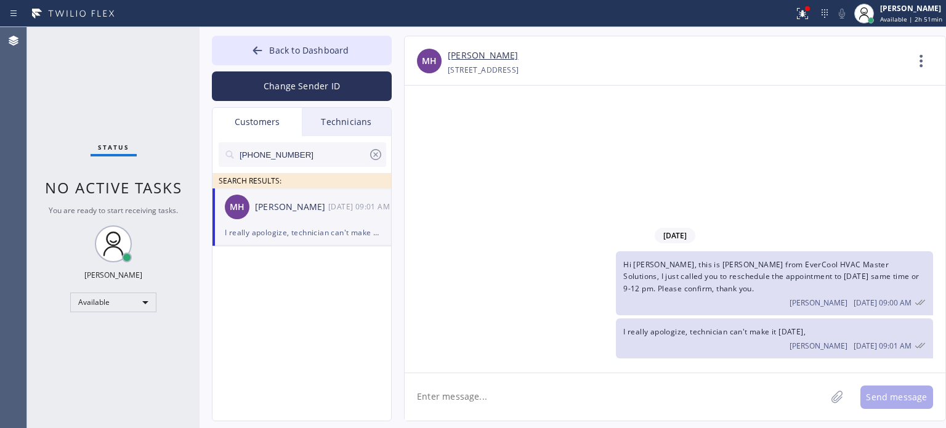
click at [373, 155] on icon at bounding box center [375, 154] width 15 height 15
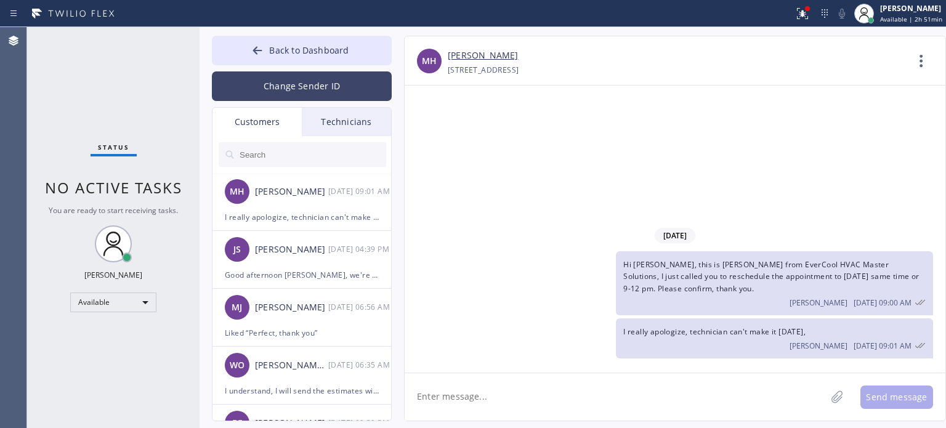
click at [305, 82] on button "Change Sender ID" at bounding box center [302, 86] width 180 height 30
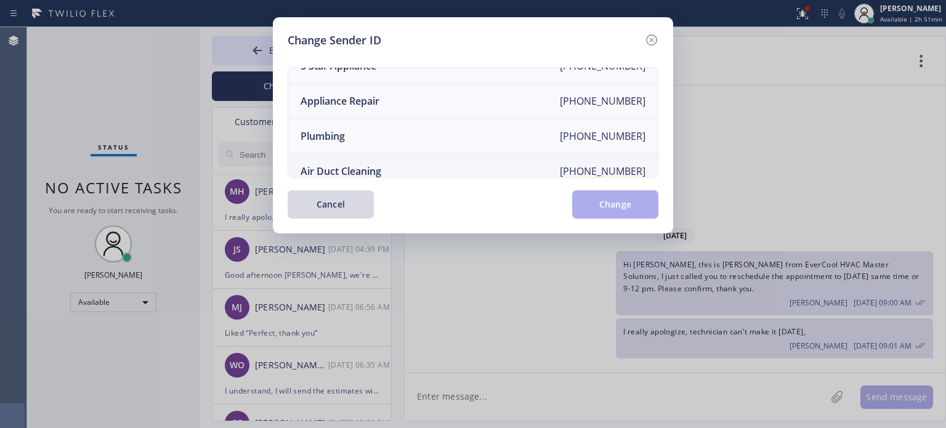
scroll to position [143, 0]
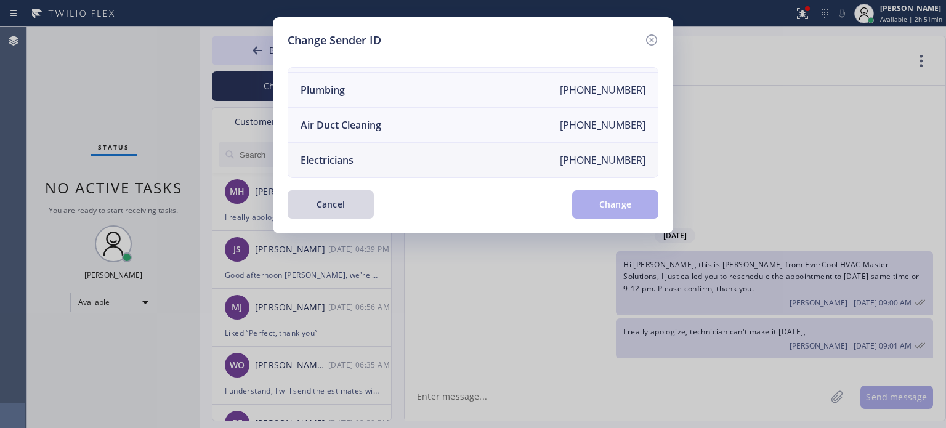
click at [370, 156] on li "Electricians [PHONE_NUMBER]" at bounding box center [473, 160] width 370 height 34
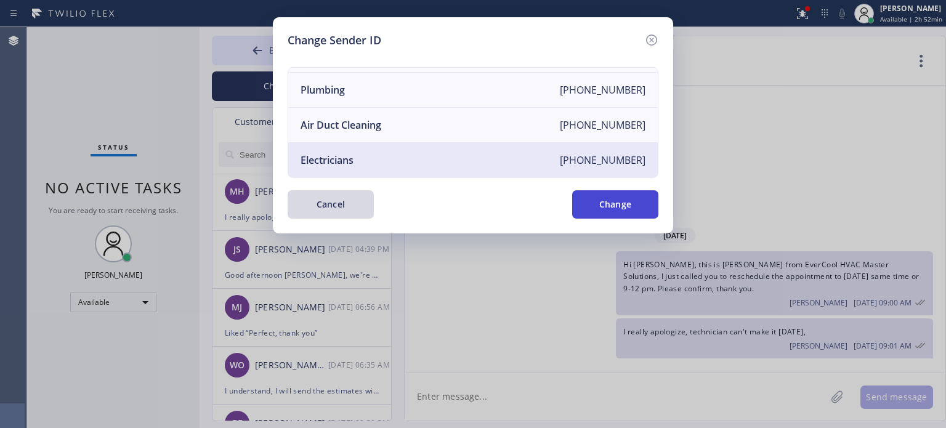
click at [605, 209] on button "Change" at bounding box center [615, 204] width 86 height 28
